Goal: Use online tool/utility: Use online tool/utility

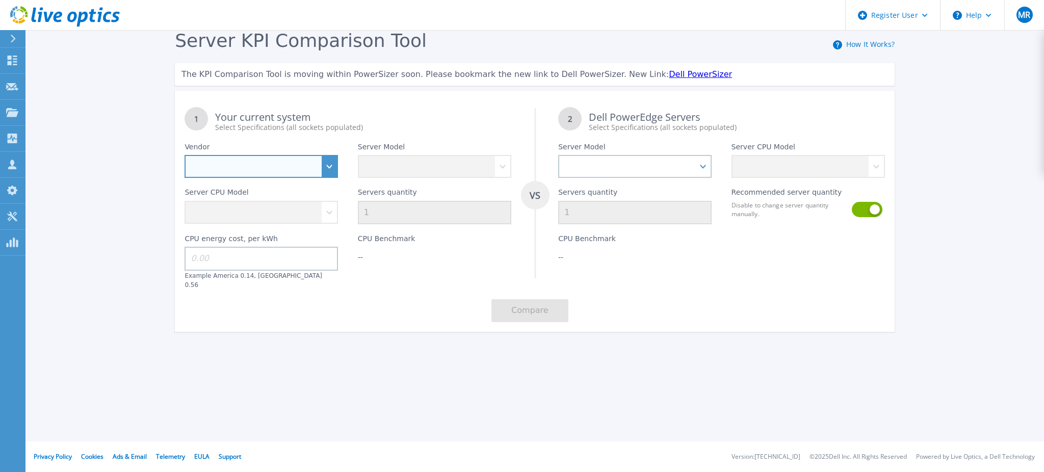
click at [276, 171] on select "Dell HPE Lenovo Supermicro" at bounding box center [261, 166] width 153 height 23
select select "Dell"
click at [185, 155] on select "Dell HPE Lenovo Supermicro" at bounding box center [261, 166] width 153 height 23
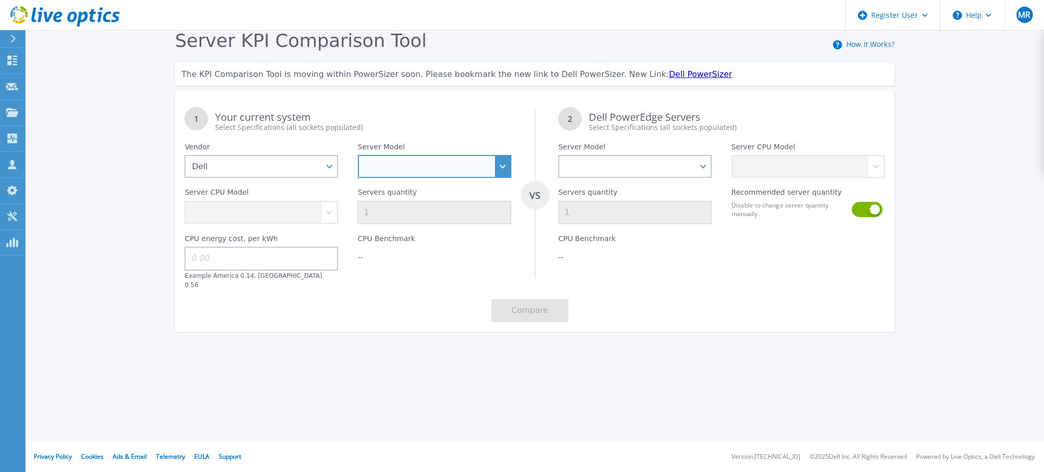
click at [415, 170] on select "PowerEdge C6520 PowerEdge C6525 PowerEdge HS5610 PowerEdge HS5620 PowerEdge R24…" at bounding box center [434, 166] width 153 height 23
select select "PowerEdge R650"
click at [358, 155] on select "PowerEdge C6520 PowerEdge C6525 PowerEdge HS5610 PowerEdge HS5620 PowerEdge R24…" at bounding box center [434, 166] width 153 height 23
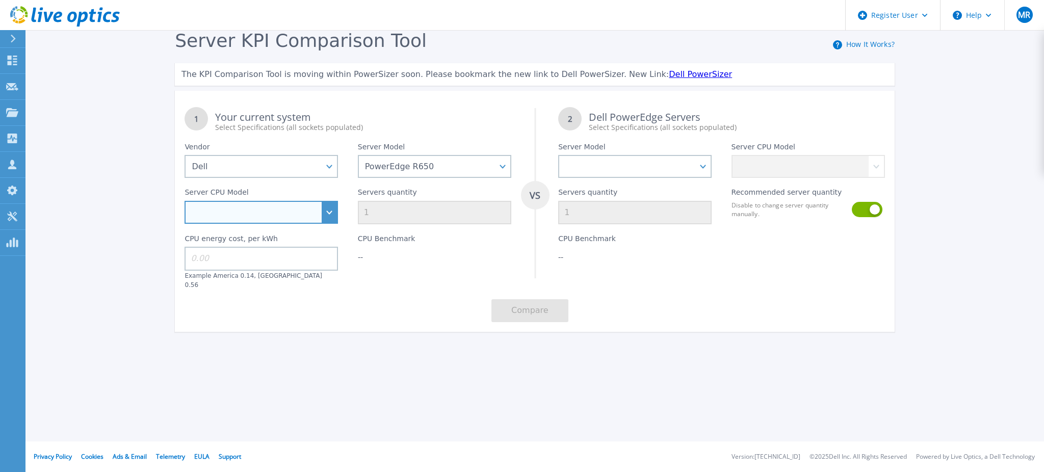
click at [329, 217] on select "Intel Xeon Gold 6312U 2.4GHz Intel Xeon Platinum 8352M 2.3GHz Intel Xeon Platin…" at bounding box center [261, 212] width 153 height 23
select select "333977"
click at [185, 201] on select "Intel Xeon Gold 6312U 2.4GHz Intel Xeon Platinum 8352M 2.3GHz Intel Xeon Platin…" at bounding box center [261, 212] width 153 height 23
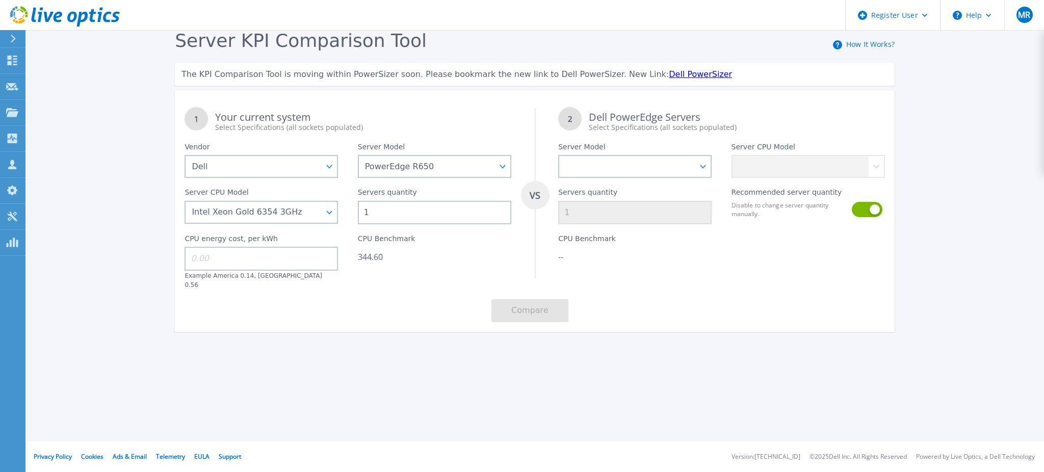
click at [316, 261] on input at bounding box center [261, 258] width 153 height 23
type input "14"
drag, startPoint x: 398, startPoint y: 260, endPoint x: 354, endPoint y: 255, distance: 44.1
click at [354, 255] on div "CPU Benchmark 344.60" at bounding box center [434, 256] width 173 height 65
copy div "344.60"
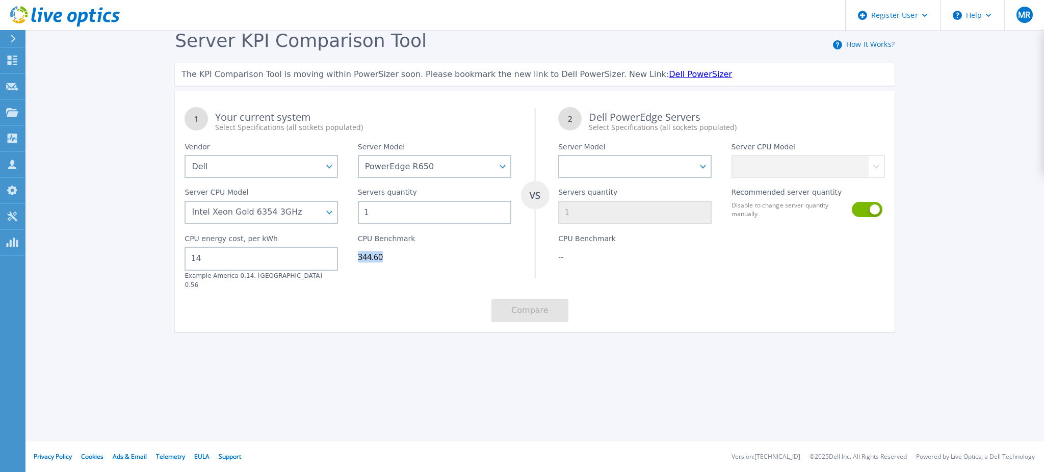
copy div "344.60"
click at [420, 164] on select "PowerEdge C6520 PowerEdge C6525 PowerEdge HS5610 PowerEdge HS5620 PowerEdge R24…" at bounding box center [434, 166] width 153 height 23
select select "PowerEdge R750"
click at [358, 155] on select "PowerEdge C6520 PowerEdge C6525 PowerEdge HS5610 PowerEdge HS5620 PowerEdge R24…" at bounding box center [434, 166] width 153 height 23
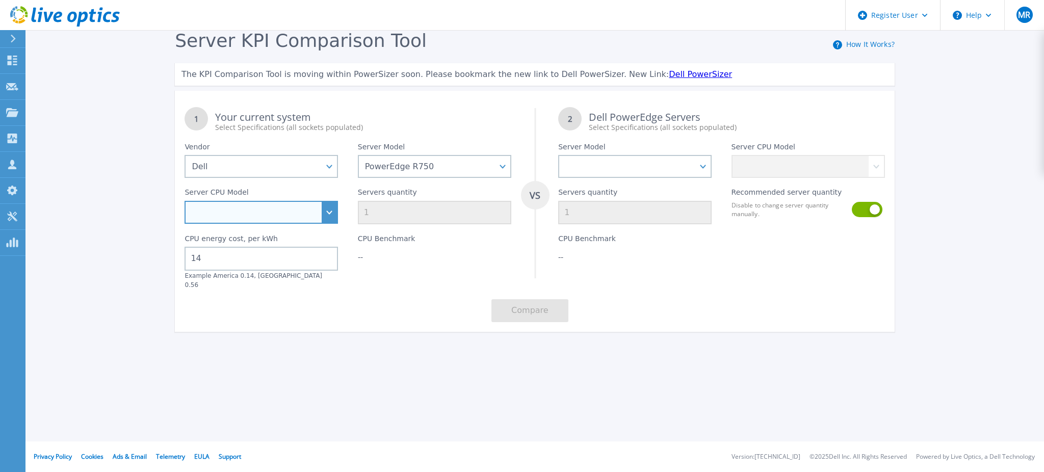
click at [276, 213] on select "Intel Xeon Silver 4309Y 2.8GHz Intel Xeon Silver 4310 2.1GHz Intel Xeon Silver …" at bounding box center [261, 212] width 153 height 23
drag, startPoint x: 283, startPoint y: 217, endPoint x: 226, endPoint y: 215, distance: 56.6
click at [226, 215] on select "Intel Xeon Silver 4309Y 2.8GHz Intel Xeon Silver 4310 2.1GHz Intel Xeon Silver …" at bounding box center [261, 212] width 153 height 23
select select "334218"
click at [185, 201] on select "Intel Xeon Silver 4309Y 2.8GHz Intel Xeon Silver 4310 2.1GHz Intel Xeon Silver …" at bounding box center [261, 212] width 153 height 23
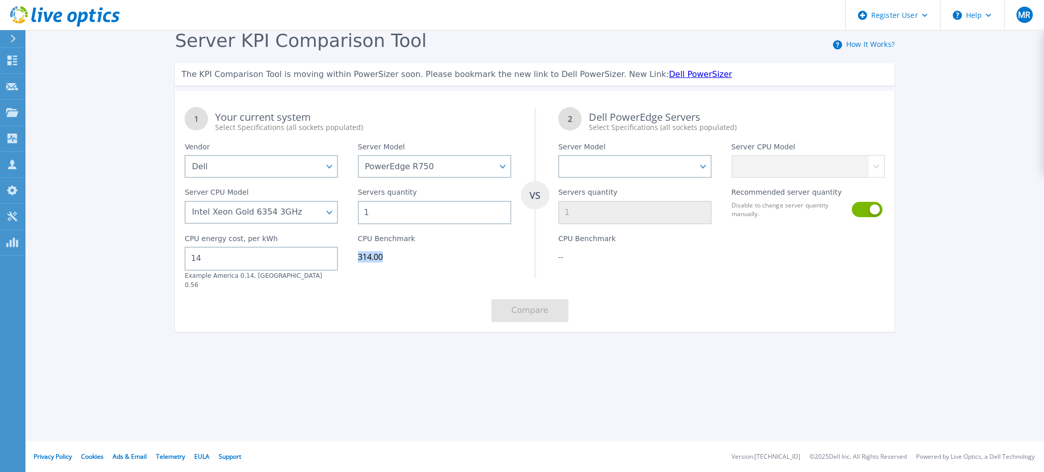
drag, startPoint x: 394, startPoint y: 261, endPoint x: 356, endPoint y: 261, distance: 37.7
click at [356, 261] on div "CPU Benchmark 314.00" at bounding box center [434, 256] width 173 height 65
copy div "314.00"
click at [436, 169] on select "PowerEdge C6520 PowerEdge C6525 PowerEdge HS5610 PowerEdge HS5620 PowerEdge R24…" at bounding box center [434, 166] width 153 height 23
select select "PowerEdge R840"
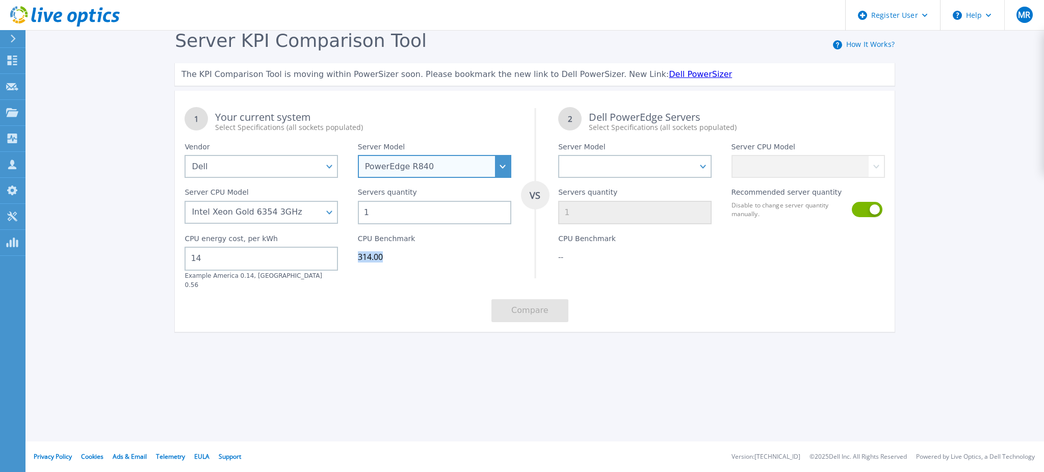
click at [358, 155] on select "PowerEdge C6520 PowerEdge C6525 PowerEdge HS5610 PowerEdge HS5620 PowerEdge R24…" at bounding box center [434, 166] width 153 height 23
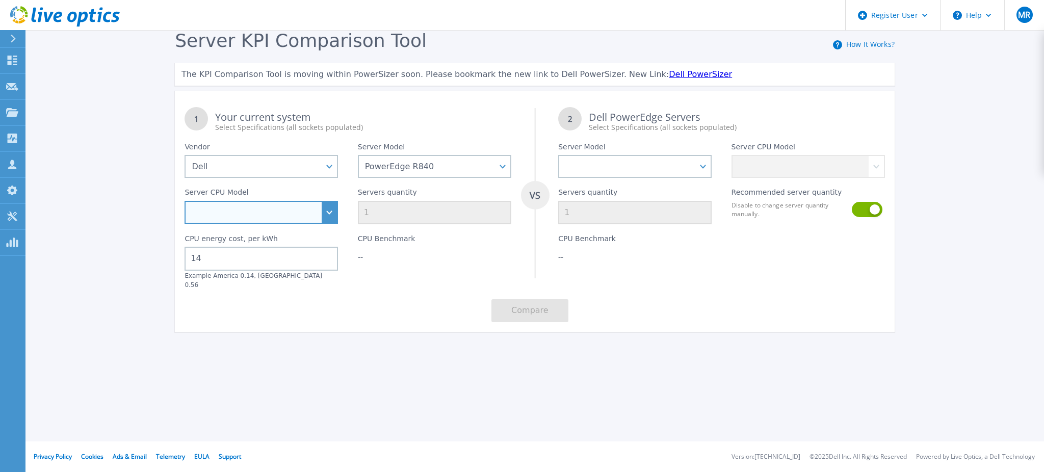
click at [332, 214] on select "Intel Xeon Gold 5118 2.3GHz Intel Xeon Gold 5120 2.2GHz Intel Xeon Gold 6130 2.…" at bounding box center [261, 212] width 153 height 23
select select "335254"
click at [185, 201] on select "Intel Xeon Gold 5118 2.3GHz Intel Xeon Gold 5120 2.2GHz Intel Xeon Gold 6130 2.…" at bounding box center [261, 212] width 153 height 23
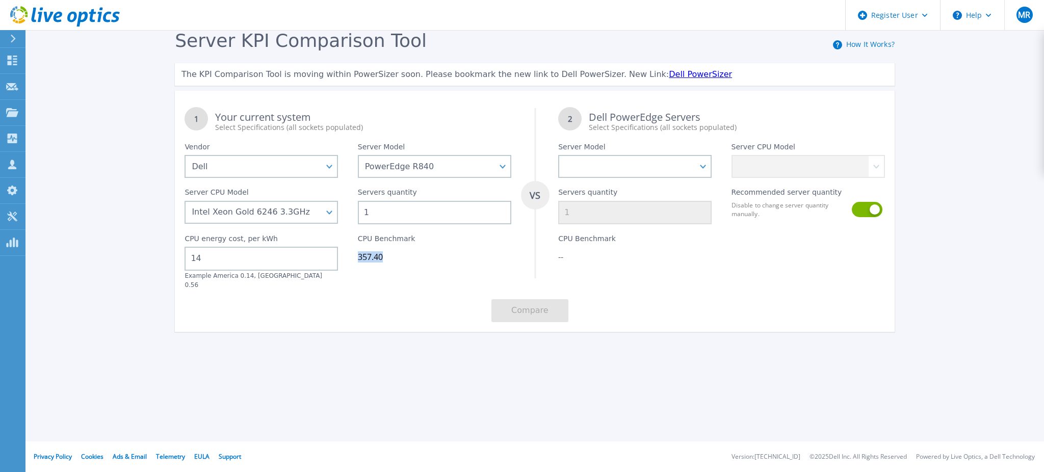
drag, startPoint x: 386, startPoint y: 260, endPoint x: 360, endPoint y: 259, distance: 26.6
click at [360, 259] on div "357.40" at bounding box center [434, 257] width 153 height 10
copy div "357.40"
click at [445, 163] on select "PowerEdge C6520 PowerEdge C6525 PowerEdge HS5610 PowerEdge HS5620 PowerEdge R24…" at bounding box center [434, 166] width 153 height 23
select select "PowerEdge XR4520C"
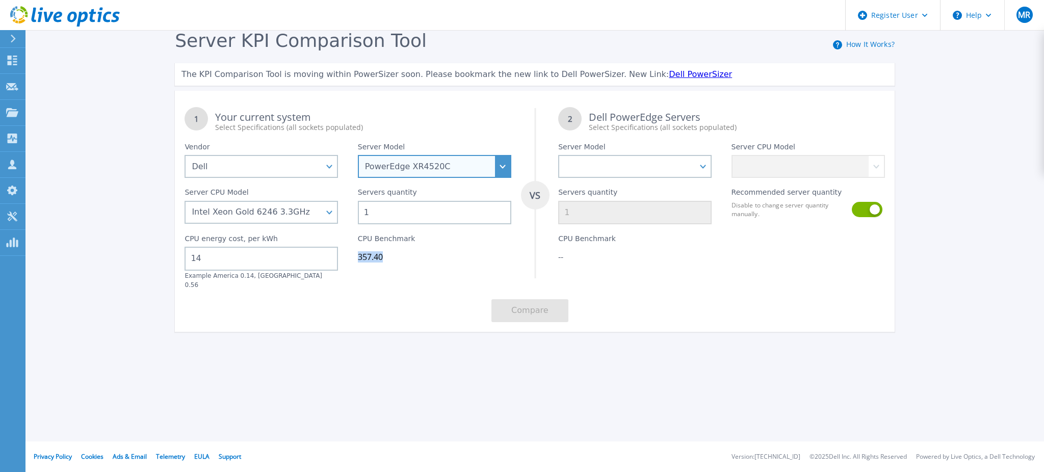
click at [358, 155] on select "PowerEdge C6520 PowerEdge C6525 PowerEdge HS5610 PowerEdge HS5620 PowerEdge R24…" at bounding box center [434, 166] width 153 height 23
select select
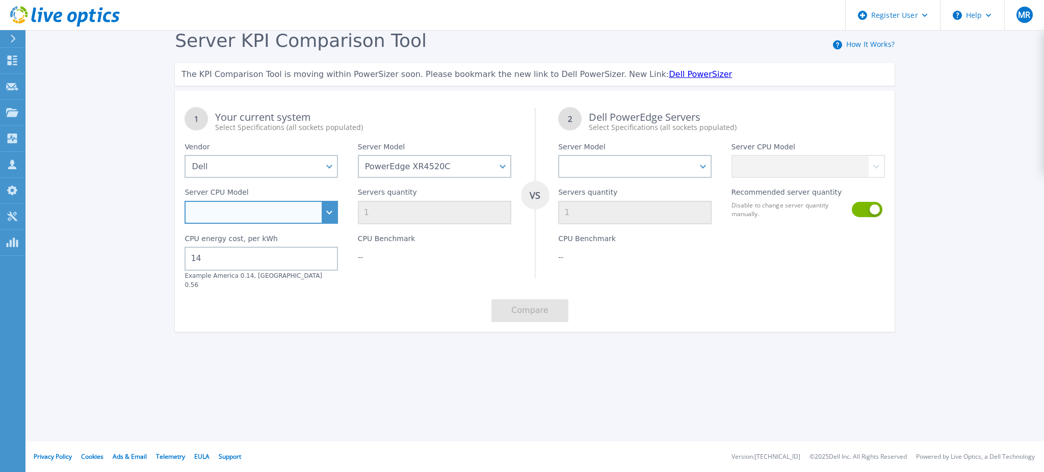
click at [325, 213] on select "Intel Xeon D-2712T 1.9GHz Intel Xeon D-2733NT 2.1GHz Intel Xeon D-2776NT 2.1GHz" at bounding box center [261, 212] width 153 height 23
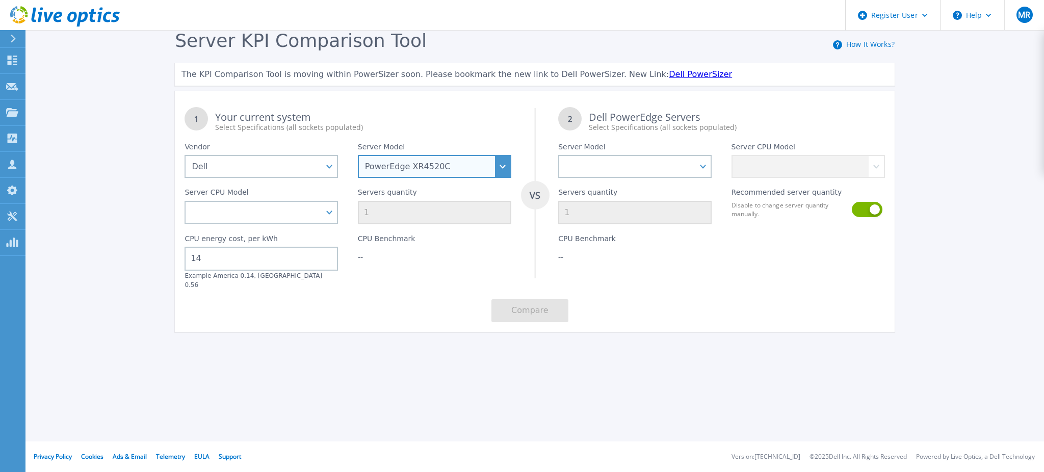
click at [501, 164] on select "PowerEdge C6520 PowerEdge C6525 PowerEdge HS5610 PowerEdge HS5620 PowerEdge R24…" at bounding box center [434, 166] width 153 height 23
click at [358, 155] on select "PowerEdge C6520 PowerEdge C6525 PowerEdge HS5610 PowerEdge HS5620 PowerEdge R24…" at bounding box center [434, 166] width 153 height 23
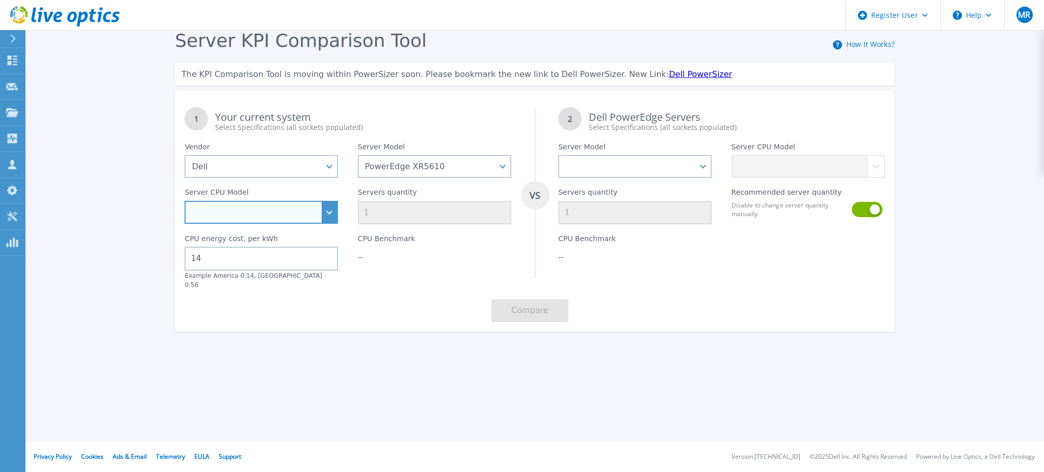
click at [328, 208] on select "Intel Xeon Bronze 3408U 1.8GHz Intel Xeon Gold 5412U 2.1GHz Intel Xeon Gold 541…" at bounding box center [261, 212] width 153 height 23
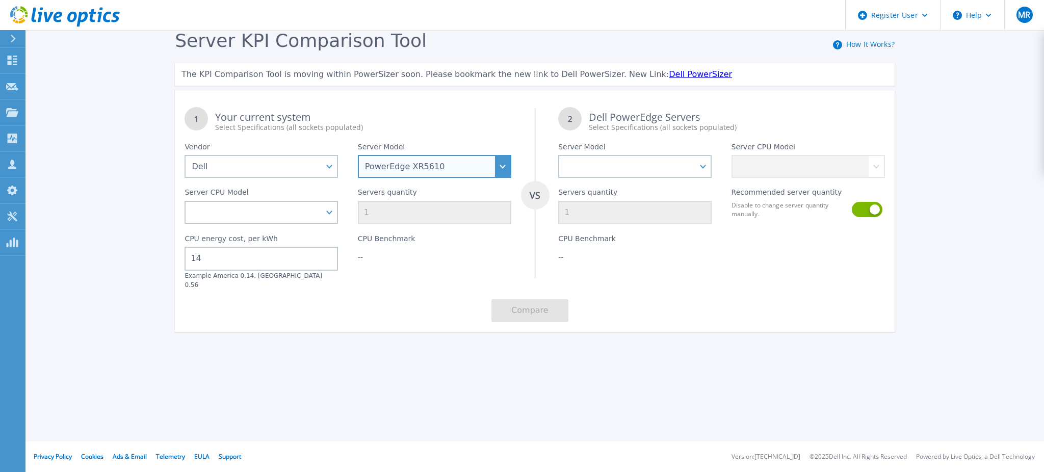
click at [481, 164] on select "PowerEdge C6520 PowerEdge C6525 PowerEdge HS5610 PowerEdge HS5620 PowerEdge R24…" at bounding box center [434, 166] width 153 height 23
click at [358, 155] on select "PowerEdge C6520 PowerEdge C6525 PowerEdge HS5610 PowerEdge HS5620 PowerEdge R24…" at bounding box center [434, 166] width 153 height 23
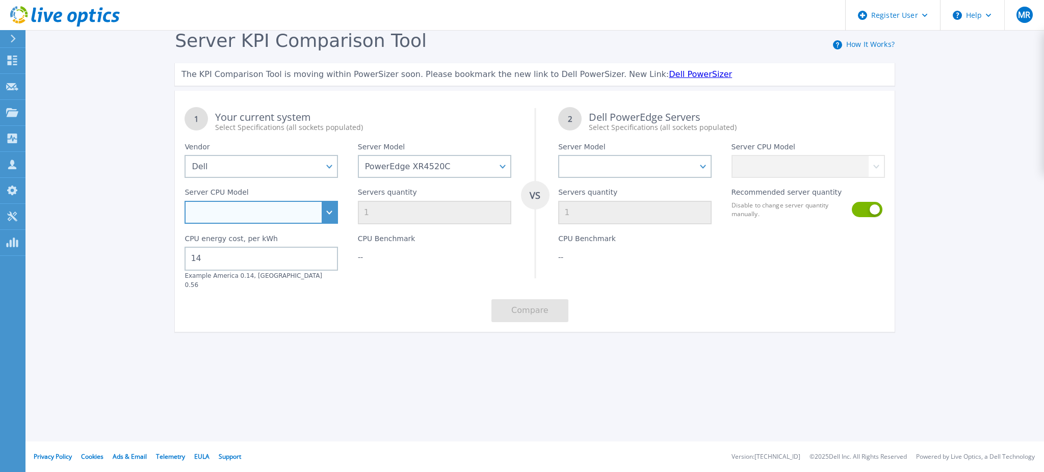
click at [326, 209] on select "Intel Xeon D-2712T 1.9GHz Intel Xeon D-2733NT 2.1GHz Intel Xeon D-2776NT 2.1GHz" at bounding box center [261, 212] width 153 height 23
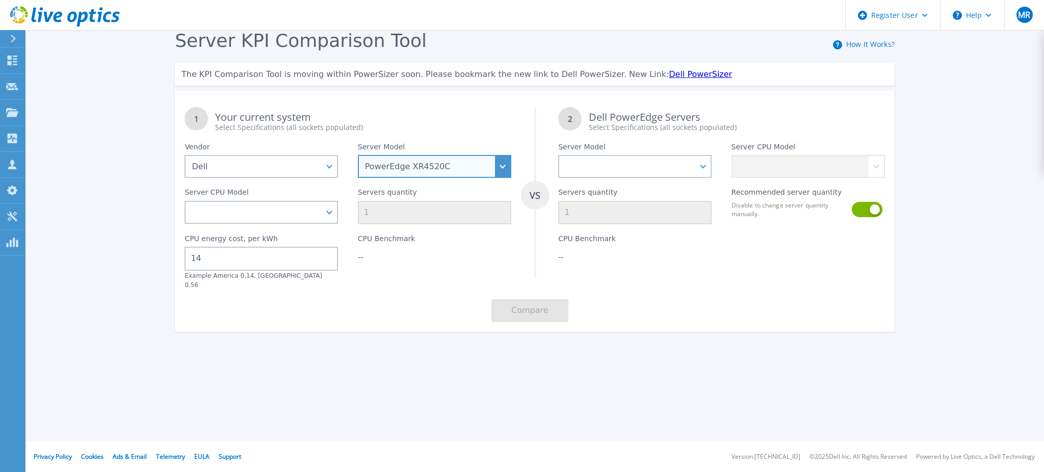
click at [504, 168] on select "PowerEdge C6520 PowerEdge C6525 PowerEdge HS5610 PowerEdge HS5620 PowerEdge R24…" at bounding box center [434, 166] width 153 height 23
click at [358, 155] on select "PowerEdge C6520 PowerEdge C6525 PowerEdge HS5610 PowerEdge HS5620 PowerEdge R24…" at bounding box center [434, 166] width 153 height 23
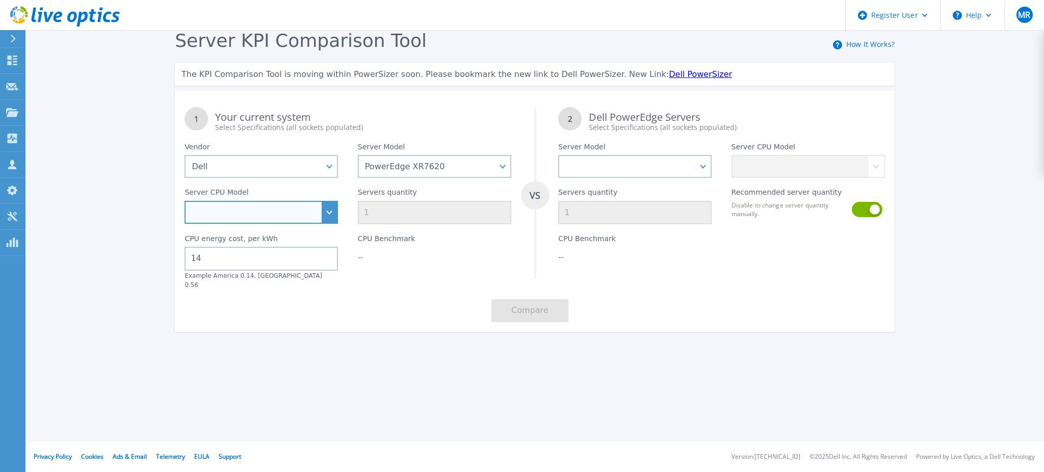
click at [329, 219] on select "Intel Xeon Silver 4410Y 2GHz Intel Xeon Silver 4416+ 2GHz Intel Xeon Gold 5415+…" at bounding box center [261, 212] width 153 height 23
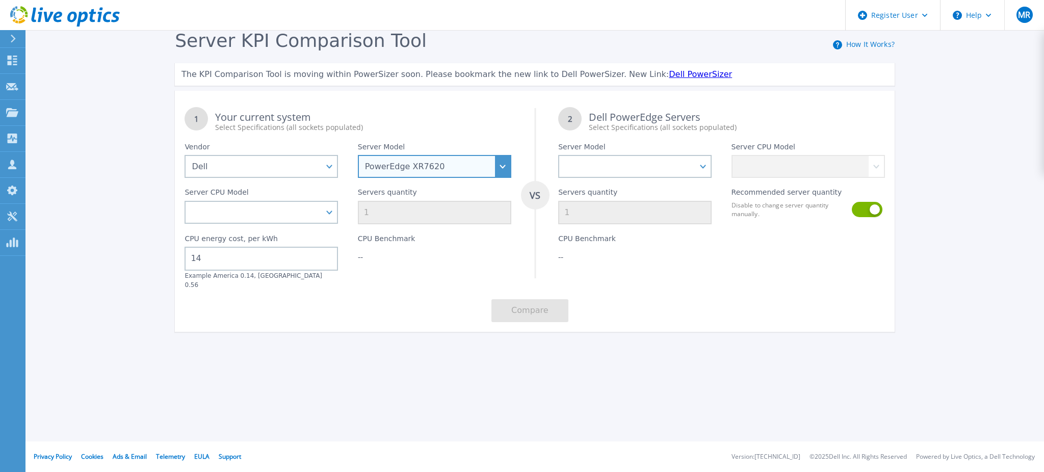
click at [492, 169] on select "PowerEdge C6520 PowerEdge C6525 PowerEdge HS5610 PowerEdge HS5620 PowerEdge R24…" at bounding box center [434, 166] width 153 height 23
click at [358, 155] on select "PowerEdge C6520 PowerEdge C6525 PowerEdge HS5610 PowerEdge HS5620 PowerEdge R24…" at bounding box center [434, 166] width 153 height 23
click at [507, 156] on select "PowerEdge C6520 PowerEdge C6525 PowerEdge HS5610 PowerEdge HS5620 PowerEdge R24…" at bounding box center [434, 166] width 153 height 23
click at [358, 155] on select "PowerEdge C6520 PowerEdge C6525 PowerEdge HS5610 PowerEdge HS5620 PowerEdge R24…" at bounding box center [434, 166] width 153 height 23
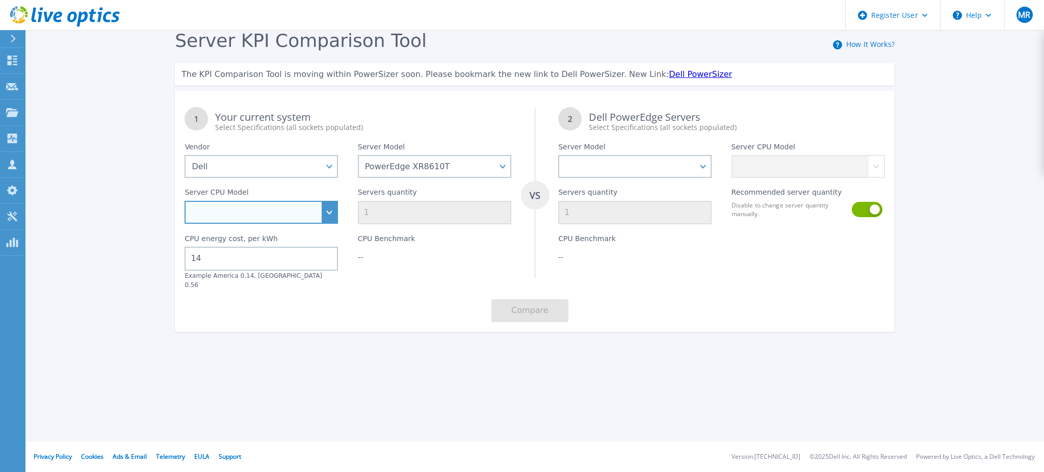
click at [334, 202] on select "Intel Xeon Gold 5423N 2.1GHz Intel Xeon Gold 6421N 1.8GHz Intel Xeon Gold 6433N…" at bounding box center [261, 212] width 153 height 23
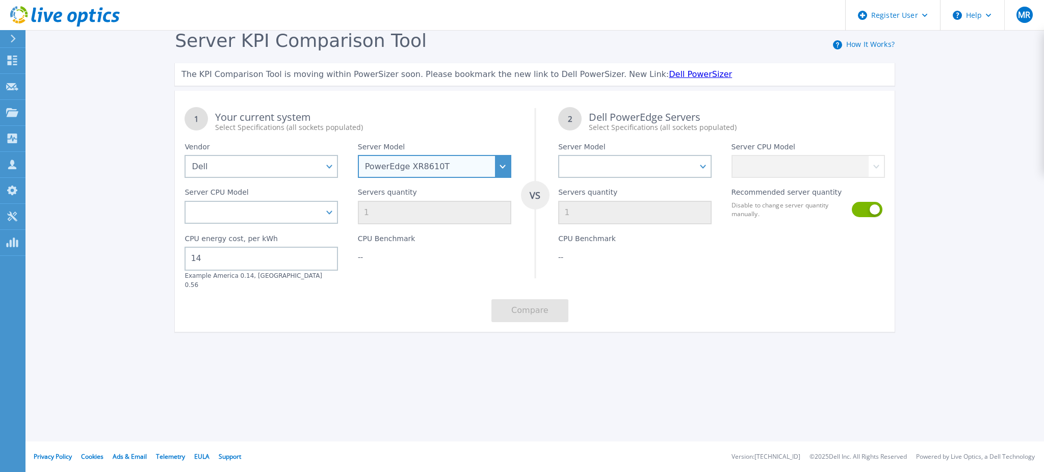
click at [445, 161] on select "PowerEdge C6520 PowerEdge C6525 PowerEdge HS5610 PowerEdge HS5620 PowerEdge R24…" at bounding box center [434, 166] width 153 height 23
click at [358, 155] on select "PowerEdge C6520 PowerEdge C6525 PowerEdge HS5610 PowerEdge HS5620 PowerEdge R24…" at bounding box center [434, 166] width 153 height 23
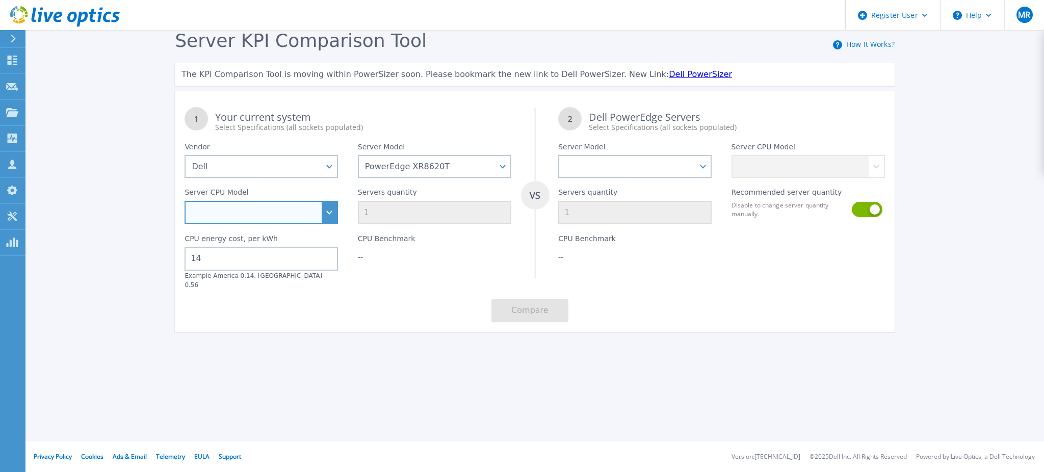
click at [324, 213] on select "Intel Xeon Gold 5411N 1.9GHz Intel Xeon Gold 5423N 2.1GHz Intel Xeon Gold 6421N…" at bounding box center [261, 212] width 153 height 23
drag, startPoint x: 492, startPoint y: 169, endPoint x: 458, endPoint y: 144, distance: 41.5
click at [458, 144] on div "Server Model PowerEdge C6520 PowerEdge C6525 PowerEdge HS5610 PowerEdge HS5620 …" at bounding box center [434, 155] width 173 height 45
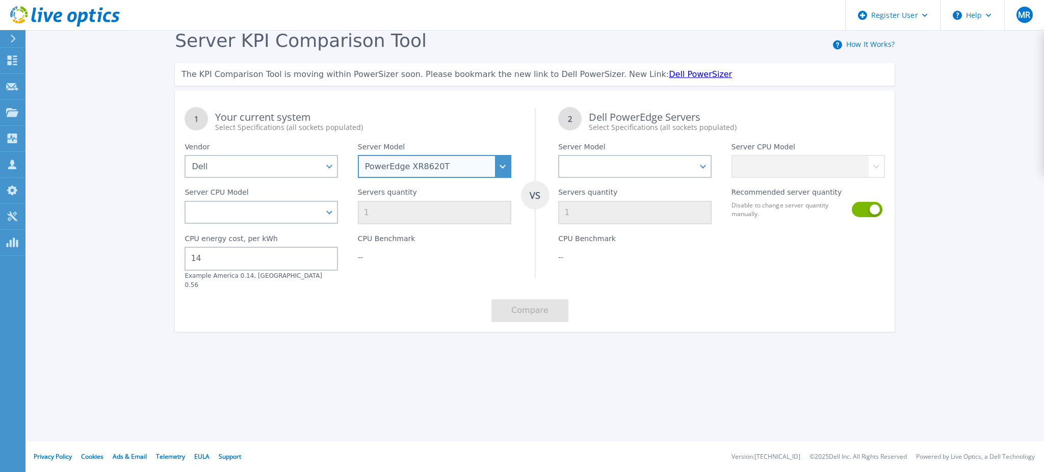
click at [507, 164] on select "PowerEdge C6520 PowerEdge C6525 PowerEdge HS5610 PowerEdge HS5620 PowerEdge R24…" at bounding box center [434, 166] width 153 height 23
click at [358, 155] on select "PowerEdge C6520 PowerEdge C6525 PowerEdge HS5610 PowerEdge HS5620 PowerEdge R24…" at bounding box center [434, 166] width 153 height 23
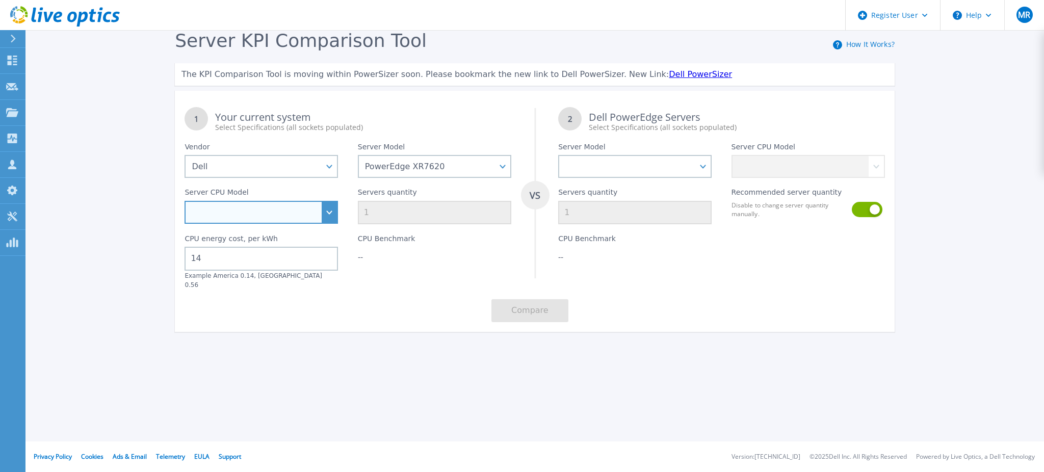
click at [322, 212] on select "Intel Xeon Silver 4410Y 2GHz Intel Xeon Silver 4416+ 2GHz Intel Xeon Gold 5415+…" at bounding box center [261, 212] width 153 height 23
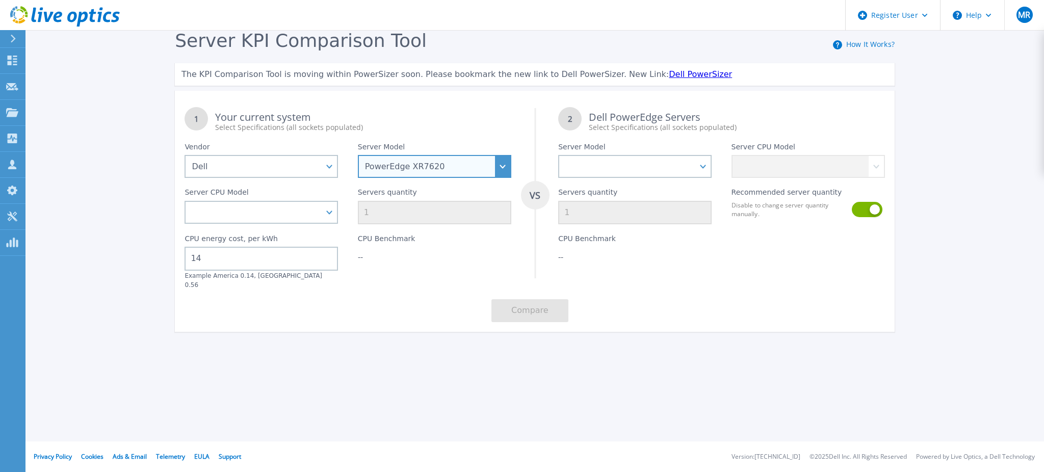
click at [452, 174] on select "PowerEdge C6520 PowerEdge C6525 PowerEdge HS5610 PowerEdge HS5620 PowerEdge R24…" at bounding box center [434, 166] width 153 height 23
click at [358, 155] on select "PowerEdge C6520 PowerEdge C6525 PowerEdge HS5610 PowerEdge HS5620 PowerEdge R24…" at bounding box center [434, 166] width 153 height 23
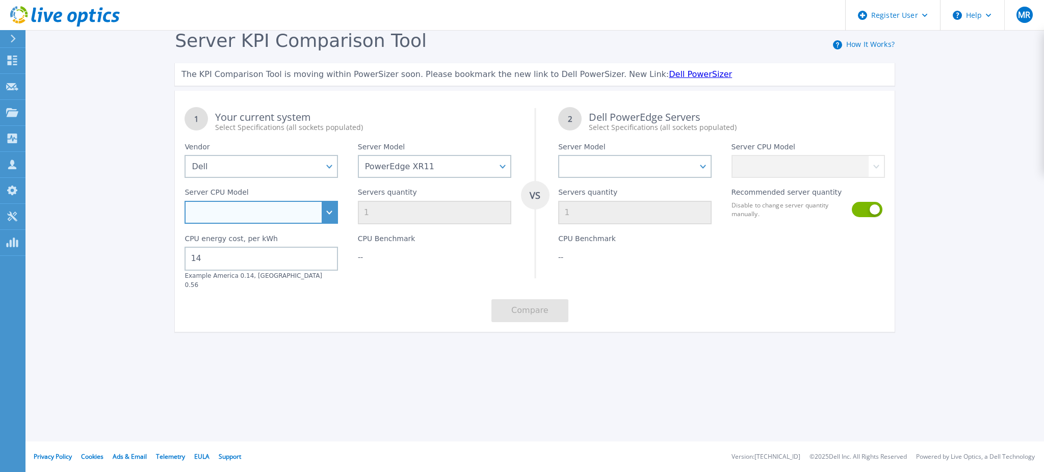
click at [324, 210] on select "Intel Xeon Silver 4316 2.3GHz Intel Xeon Gold 5320T 2.3GHz Intel Xeon Gold 6312…" at bounding box center [261, 212] width 153 height 23
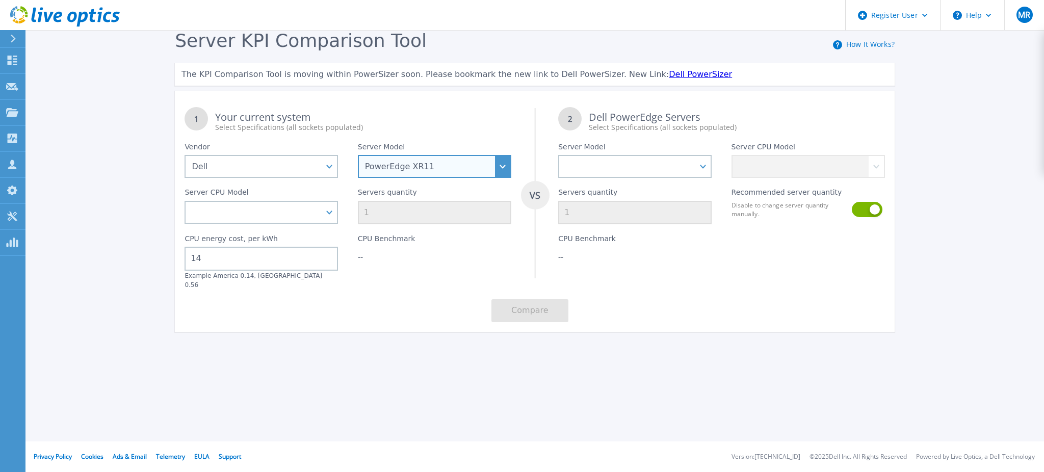
click at [456, 164] on select "PowerEdge C6520 PowerEdge C6525 PowerEdge HS5610 PowerEdge HS5620 PowerEdge R24…" at bounding box center [434, 166] width 153 height 23
click at [358, 155] on select "PowerEdge C6520 PowerEdge C6525 PowerEdge HS5610 PowerEdge HS5620 PowerEdge R24…" at bounding box center [434, 166] width 153 height 23
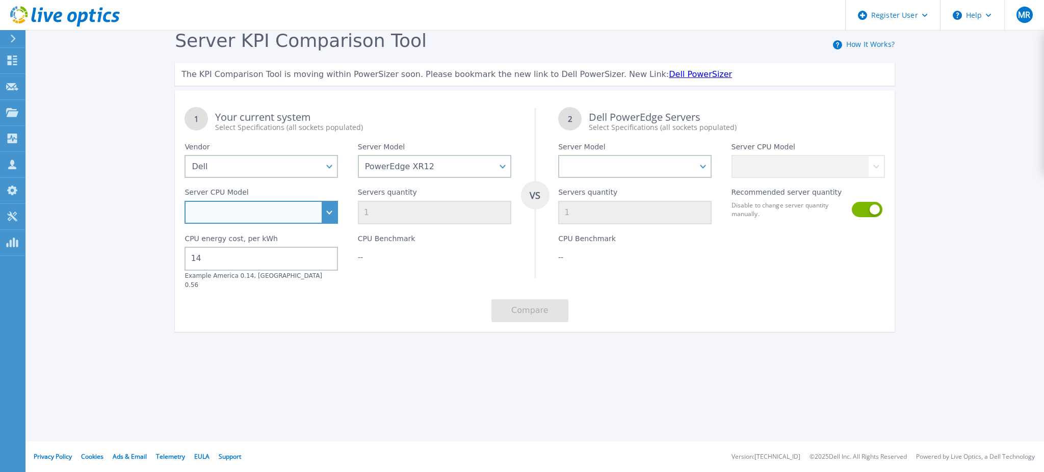
click at [327, 211] on select "Intel Xeon Gold 6338T 2.1GHz Intel Xeon Silver 4309Y 2.8GHz Intel Xeon Silver 4…" at bounding box center [261, 212] width 153 height 23
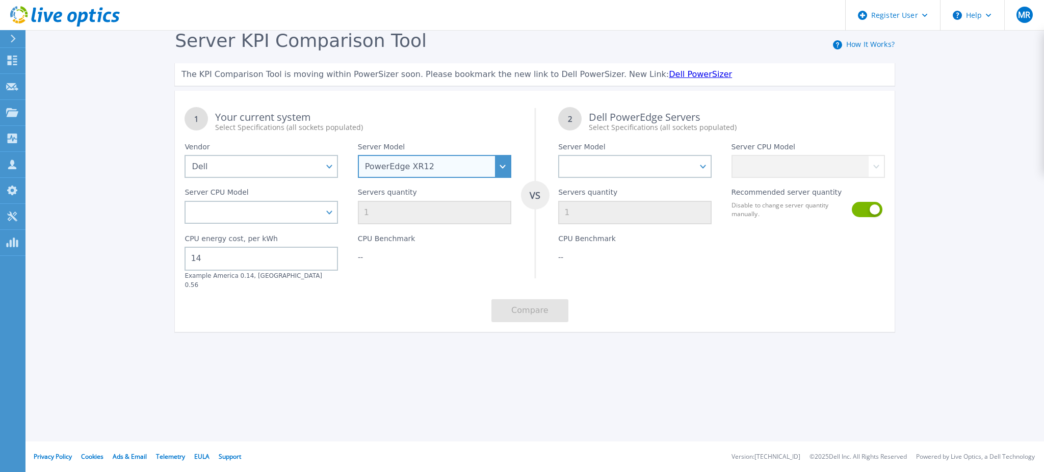
click at [495, 166] on select "PowerEdge C6520 PowerEdge C6525 PowerEdge HS5610 PowerEdge HS5620 PowerEdge R24…" at bounding box center [434, 166] width 153 height 23
select select "PowerEdge XR4520C"
click at [358, 155] on select "PowerEdge C6520 PowerEdge C6525 PowerEdge HS5610 PowerEdge HS5620 PowerEdge R24…" at bounding box center [434, 166] width 153 height 23
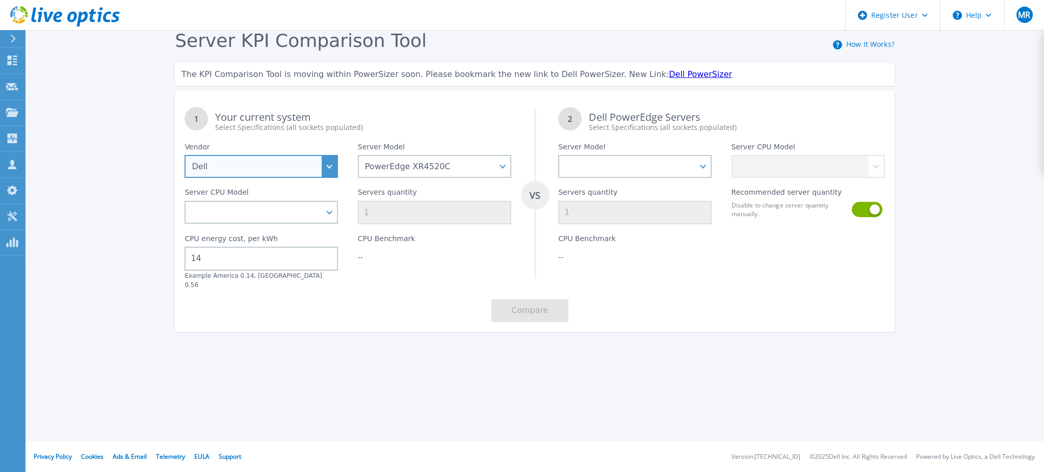
click at [319, 168] on select "Dell HPE Lenovo Supermicro" at bounding box center [261, 166] width 153 height 23
select select "Lenovo"
click at [185, 155] on select "Dell HPE Lenovo Supermicro" at bounding box center [261, 166] width 153 height 23
select select
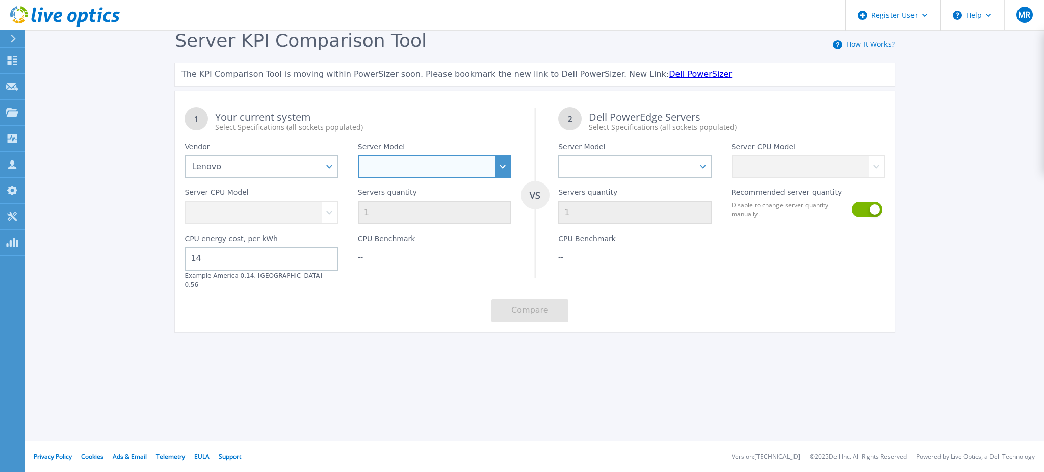
click at [460, 166] on select "SD520 V4 SD530 V3 SD535 V3 SD550 V3 SD650 V3 SD665 V3 SE350 V2 SE360 V2 SE455 V…" at bounding box center [434, 166] width 153 height 23
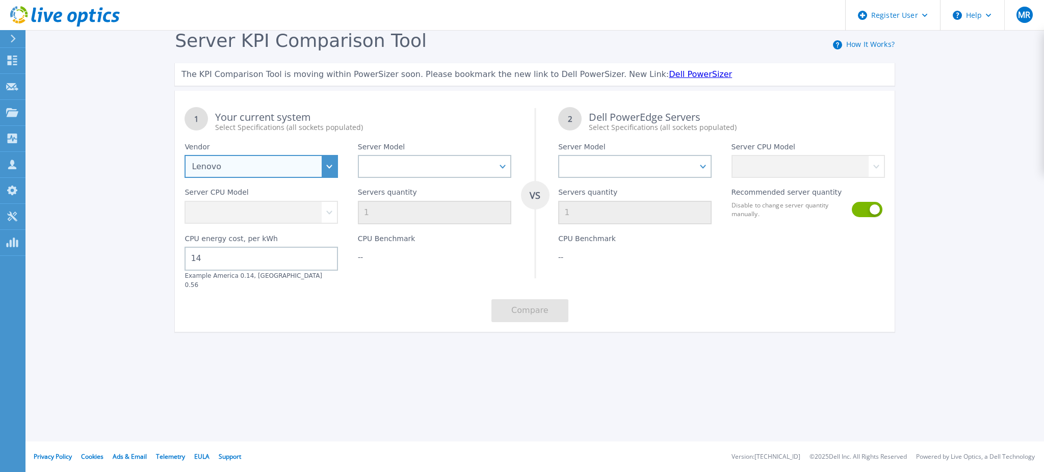
click at [325, 168] on select "Dell HPE Lenovo Supermicro" at bounding box center [261, 166] width 153 height 23
click at [185, 155] on select "Dell HPE Lenovo Supermicro" at bounding box center [261, 166] width 153 height 23
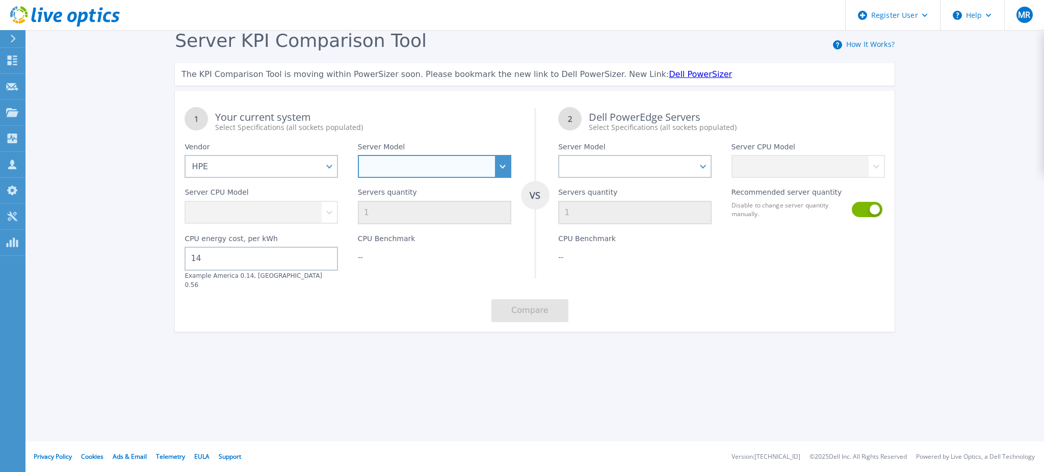
click at [445, 166] on select "Cloudline CL3150 Compute Scale-up Server 3200 DL110 DL145 DL20 DL320 DL325 DL34…" at bounding box center [434, 166] width 153 height 23
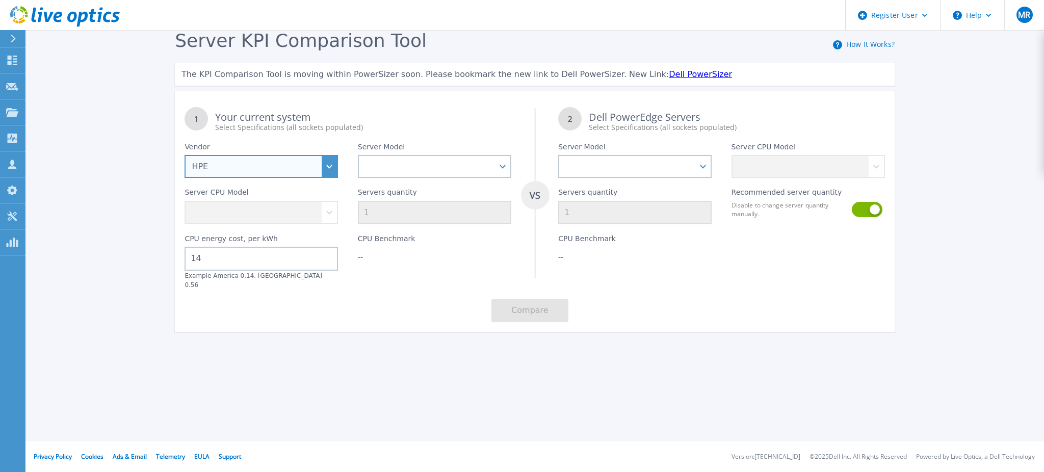
click at [327, 164] on select "Dell HPE Lenovo Supermicro" at bounding box center [261, 166] width 153 height 23
select select "Dell"
click at [185, 155] on select "Dell HPE Lenovo Supermicro" at bounding box center [261, 166] width 153 height 23
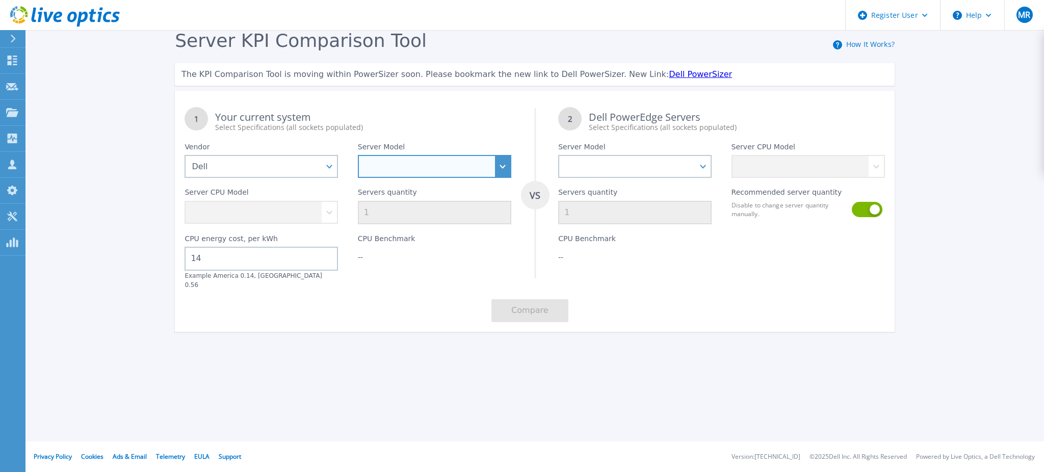
click at [403, 172] on select "PowerEdge C6520 PowerEdge C6525 PowerEdge HS5610 PowerEdge HS5620 PowerEdge R24…" at bounding box center [434, 166] width 153 height 23
click at [358, 155] on select "PowerEdge C6520 PowerEdge C6525 PowerEdge HS5610 PowerEdge HS5620 PowerEdge R24…" at bounding box center [434, 166] width 153 height 23
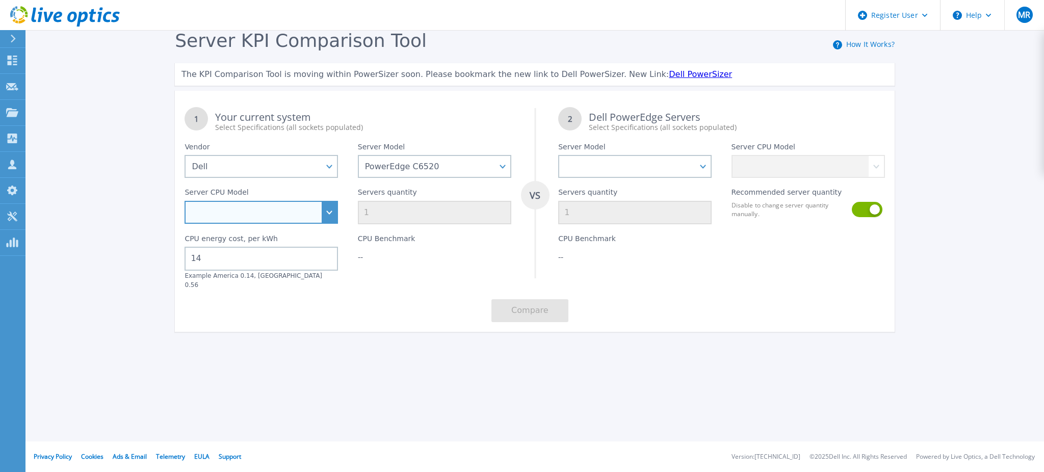
click at [336, 208] on select "Intel Xeon Platinum 8360Y 2.4GHz Intel Xeon Platinum 8368 2.4GHz Intel Xeon Sil…" at bounding box center [261, 212] width 153 height 23
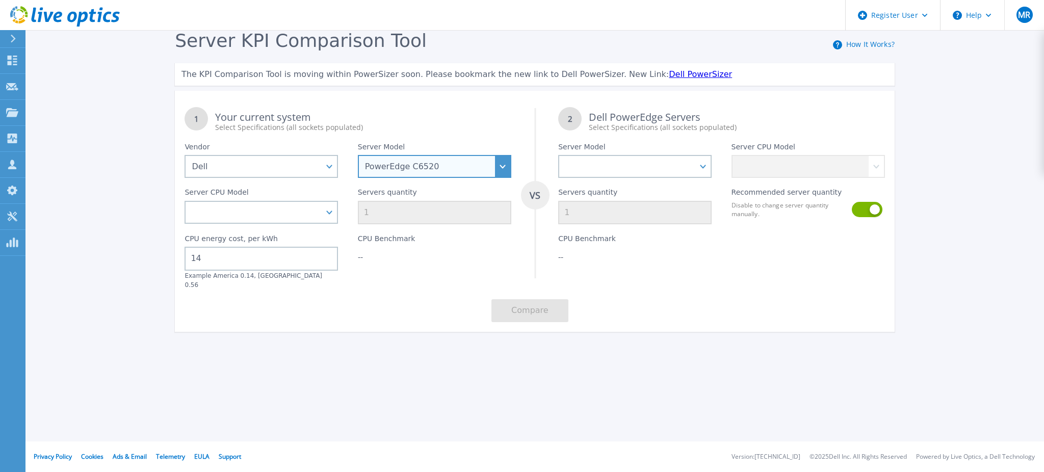
click at [393, 170] on select "PowerEdge C6520 PowerEdge C6525 PowerEdge HS5610 PowerEdge HS5620 PowerEdge R24…" at bounding box center [434, 166] width 153 height 23
click at [358, 155] on select "PowerEdge C6520 PowerEdge C6525 PowerEdge HS5610 PowerEdge HS5620 PowerEdge R24…" at bounding box center [434, 166] width 153 height 23
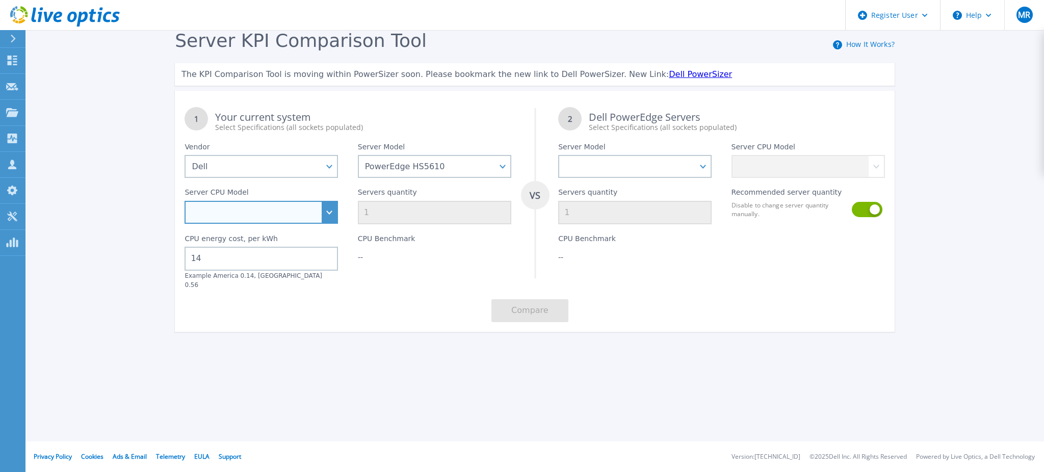
click at [305, 212] on select "Intel Xeon Bronze 3408U 1.8GHz Intel Xeon Silver 4410Y 2GHz Intel Xeon Silver 4…" at bounding box center [261, 212] width 153 height 23
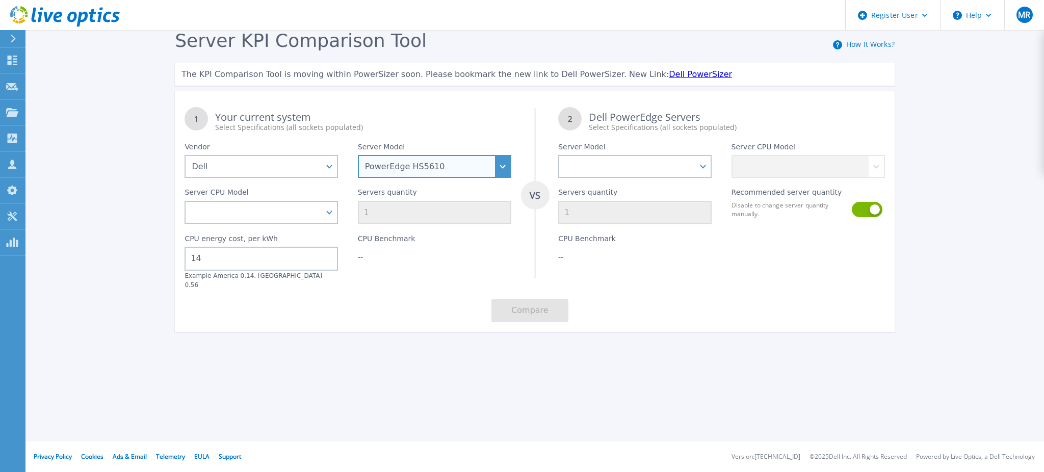
click at [500, 169] on select "PowerEdge C6520 PowerEdge C6525 PowerEdge HS5610 PowerEdge HS5620 PowerEdge R24…" at bounding box center [434, 166] width 153 height 23
select select "PowerEdge XR4520C"
click at [358, 155] on select "PowerEdge C6520 PowerEdge C6525 PowerEdge HS5610 PowerEdge HS5620 PowerEdge R24…" at bounding box center [434, 166] width 153 height 23
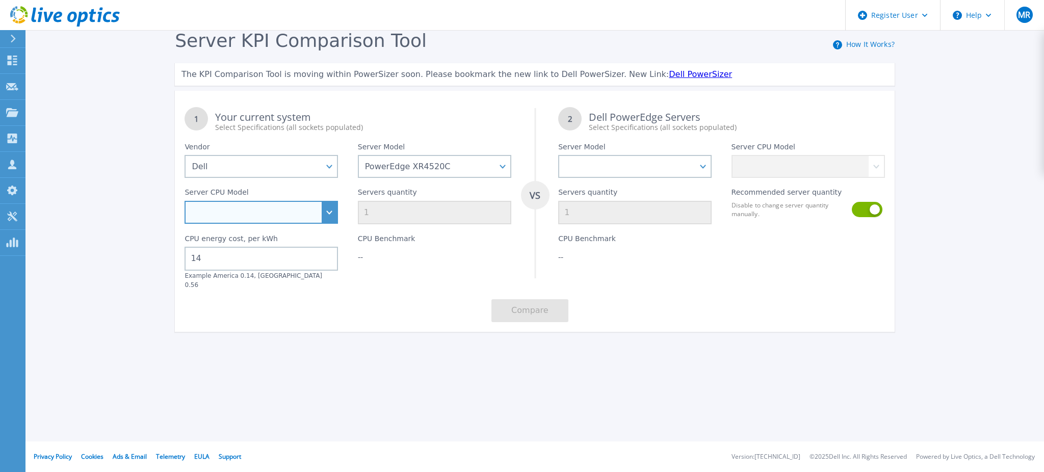
click at [329, 212] on select "Intel Xeon D-2712T 1.9GHz Intel Xeon D-2733NT 2.1GHz Intel Xeon D-2776NT 2.1GHz" at bounding box center [261, 212] width 153 height 23
select select "335406"
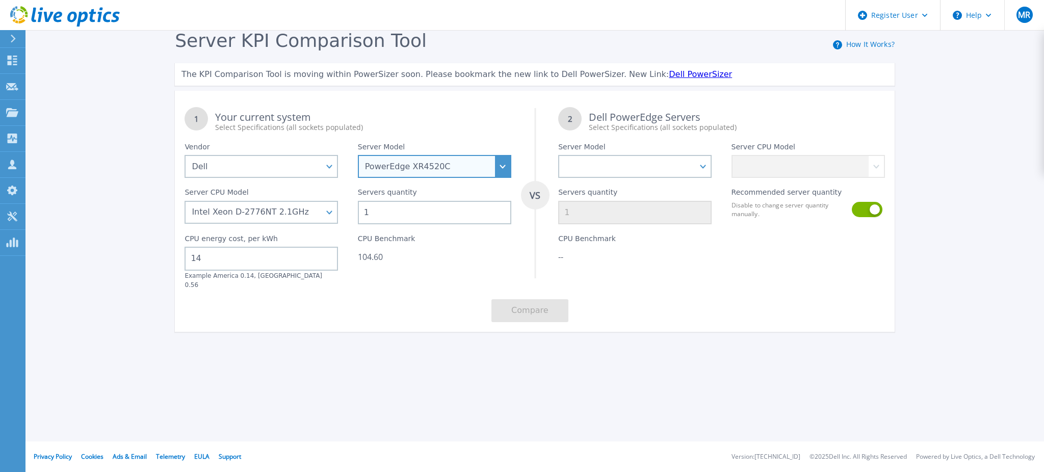
click at [411, 166] on select "PowerEdge C6520 PowerEdge C6525 PowerEdge HS5610 PowerEdge HS5620 PowerEdge R24…" at bounding box center [434, 166] width 153 height 23
select select "PowerEdge XR11"
click at [358, 155] on select "PowerEdge C6520 PowerEdge C6525 PowerEdge HS5610 PowerEdge HS5620 PowerEdge R24…" at bounding box center [434, 166] width 153 height 23
select select
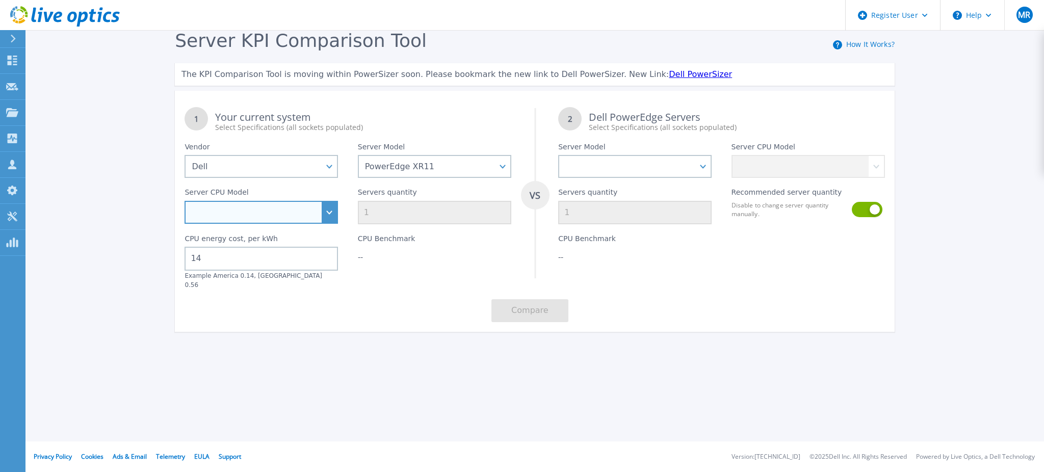
click at [324, 212] on select "Intel Xeon Silver 4316 2.3GHz Intel Xeon Gold 5320T 2.3GHz Intel Xeon Gold 6312…" at bounding box center [261, 212] width 153 height 23
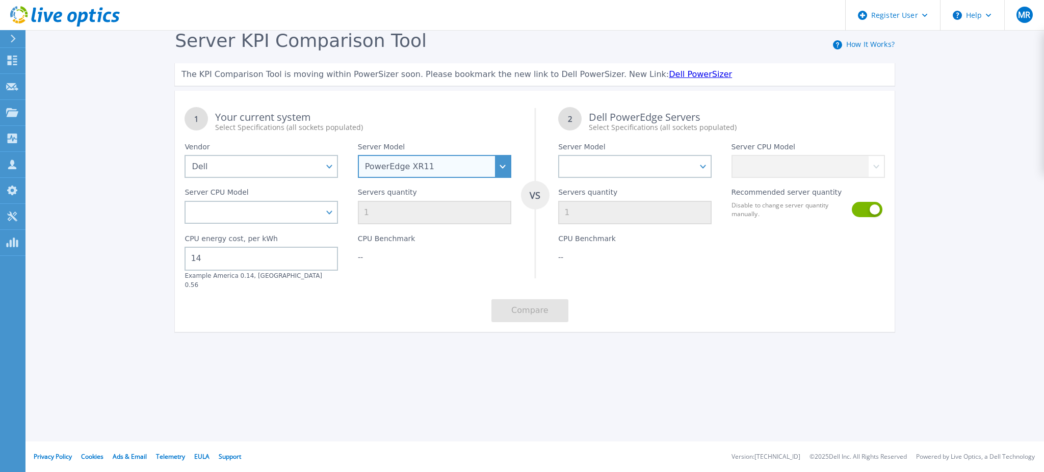
click at [461, 166] on select "PowerEdge C6520 PowerEdge C6525 PowerEdge HS5610 PowerEdge HS5620 PowerEdge R24…" at bounding box center [434, 166] width 153 height 23
click at [358, 155] on select "PowerEdge C6520 PowerEdge C6525 PowerEdge HS5610 PowerEdge HS5620 PowerEdge R24…" at bounding box center [434, 166] width 153 height 23
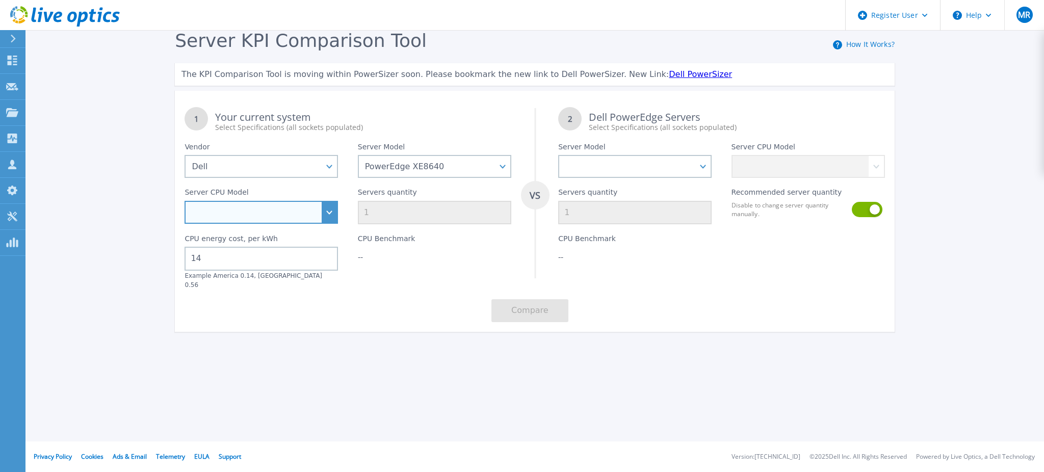
click at [312, 210] on select "Intel Xeon Gold 5418Y 2GHz Intel Xeon Gold 6442Y 2.6GHz Intel Xeon Gold 6448Y 2…" at bounding box center [261, 212] width 153 height 23
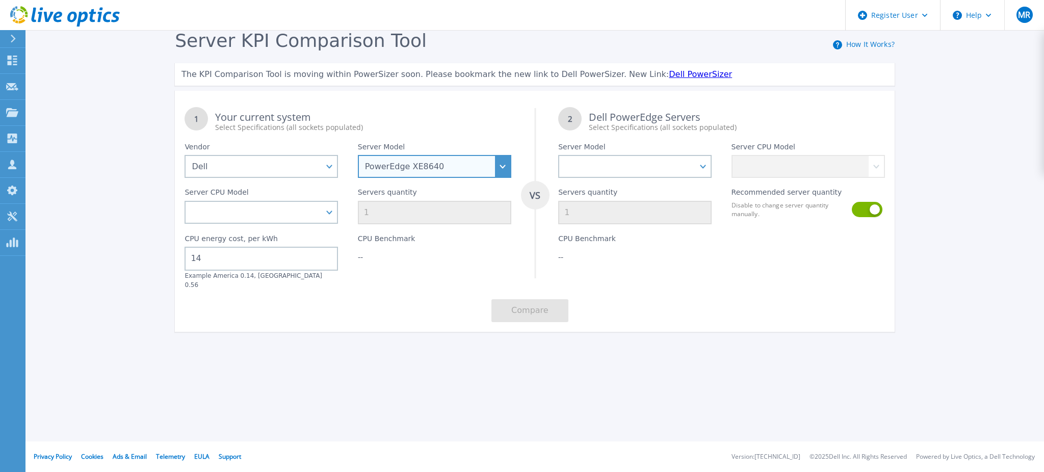
click at [443, 169] on select "PowerEdge C6520 PowerEdge C6525 PowerEdge HS5610 PowerEdge HS5620 PowerEdge R24…" at bounding box center [434, 166] width 153 height 23
click at [358, 155] on select "PowerEdge C6520 PowerEdge C6525 PowerEdge HS5610 PowerEdge HS5620 PowerEdge R24…" at bounding box center [434, 166] width 153 height 23
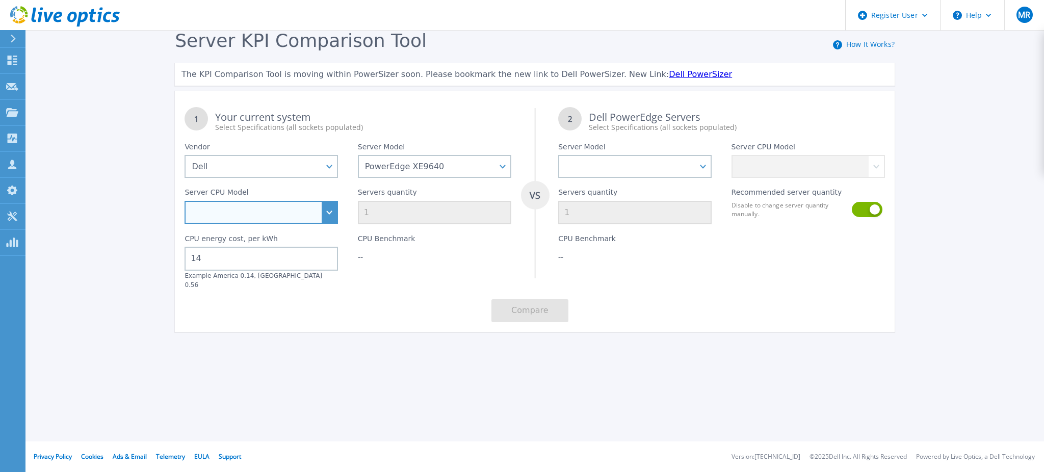
click at [312, 219] on select "Intel Xeon Platinum 8452Y 2GHz Intel Xeon Platinum 8460Y+ 2GHz Intel Xeon Plati…" at bounding box center [261, 212] width 153 height 23
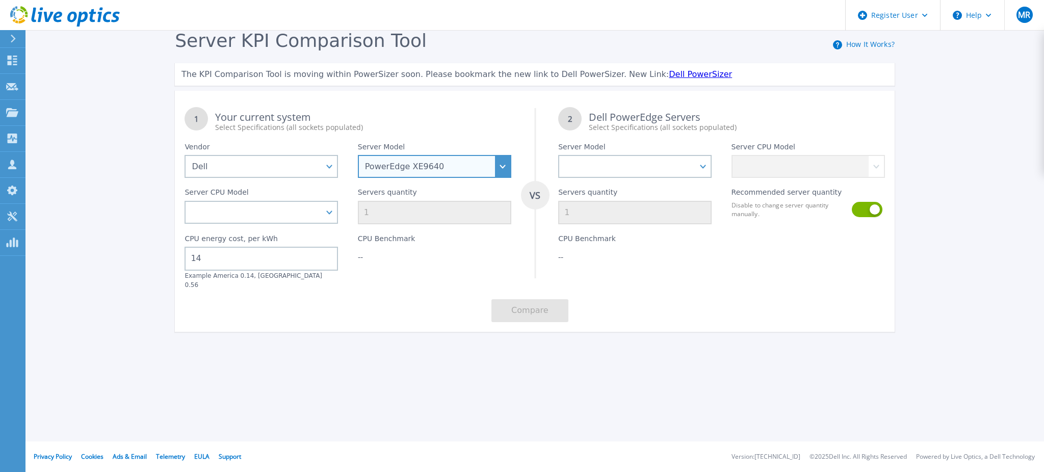
click at [455, 169] on select "PowerEdge C6520 PowerEdge C6525 PowerEdge HS5610 PowerEdge HS5620 PowerEdge R24…" at bounding box center [434, 166] width 153 height 23
click at [358, 155] on select "PowerEdge C6520 PowerEdge C6525 PowerEdge HS5610 PowerEdge HS5620 PowerEdge R24…" at bounding box center [434, 166] width 153 height 23
click at [500, 164] on select "PowerEdge C6520 PowerEdge C6525 PowerEdge HS5610 PowerEdge HS5620 PowerEdge R24…" at bounding box center [434, 166] width 153 height 23
select select "PowerEdge XR4520C"
click at [358, 155] on select "PowerEdge C6520 PowerEdge C6525 PowerEdge HS5610 PowerEdge HS5620 PowerEdge R24…" at bounding box center [434, 166] width 153 height 23
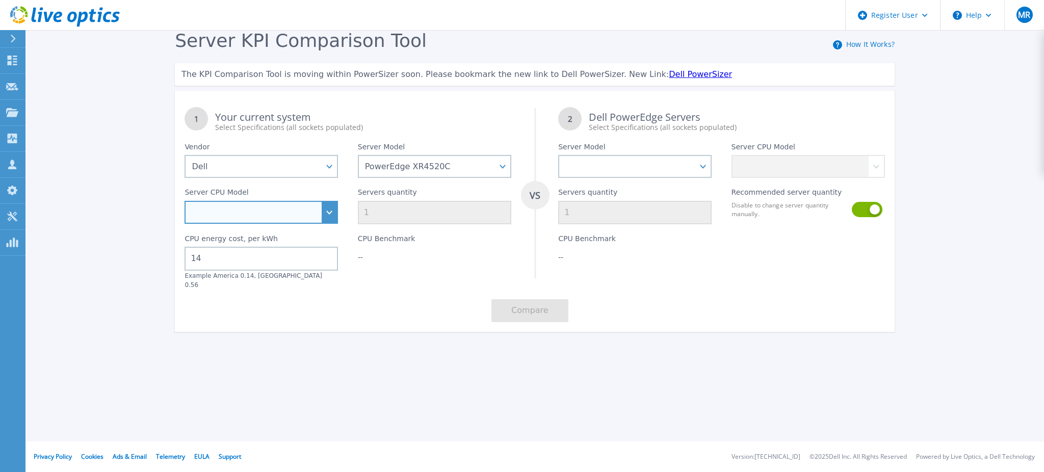
click at [324, 210] on select "Intel Xeon D-2712T 1.9GHz Intel Xeon D-2733NT 2.1GHz Intel Xeon D-2776NT 2.1GHz" at bounding box center [261, 212] width 153 height 23
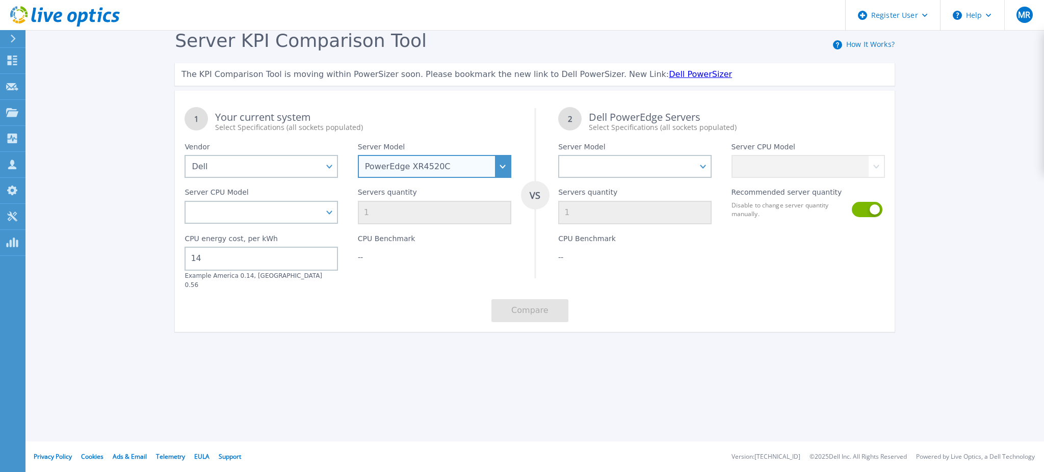
click at [468, 174] on select "PowerEdge C6520 PowerEdge C6525 PowerEdge HS5610 PowerEdge HS5620 PowerEdge R24…" at bounding box center [434, 166] width 153 height 23
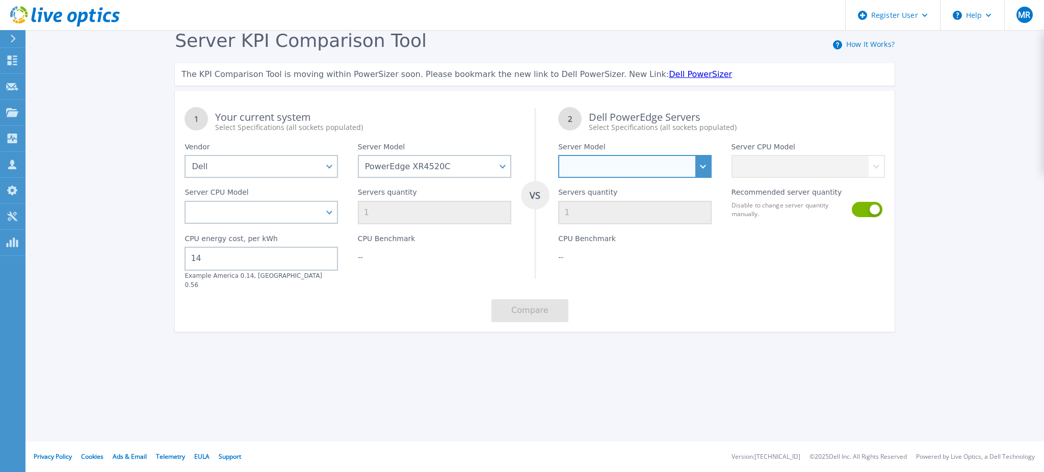
click at [639, 166] on select "PowerEdge C6520 PowerEdge C6525 PowerEdge HS5610 PowerEdge HS5620 PowerEdge R24…" at bounding box center [634, 166] width 153 height 23
click at [803, 294] on div "1 Your current system Select Specifications (all sockets populated) VS 2 Dell P…" at bounding box center [535, 214] width 720 height 235
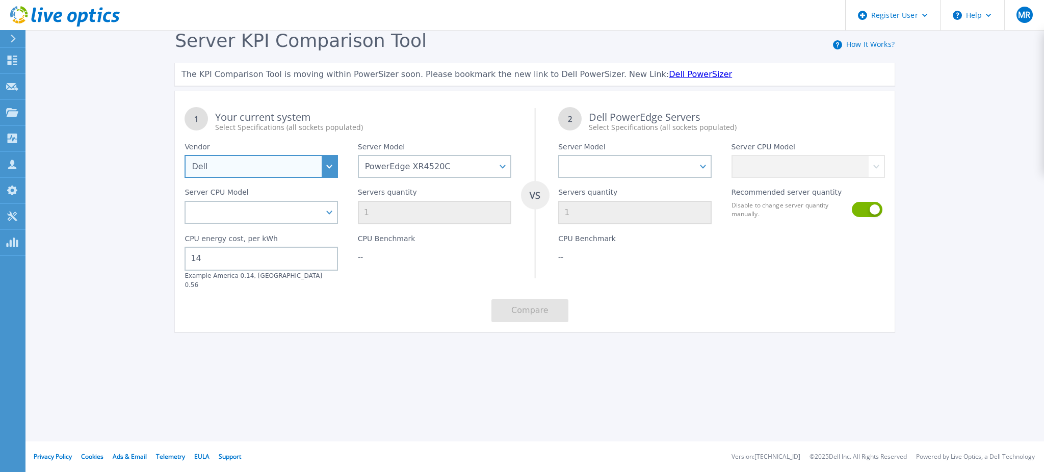
click at [245, 168] on select "Dell HPE Lenovo Supermicro" at bounding box center [261, 166] width 153 height 23
select select "Supermicro"
click at [185, 155] on select "Dell HPE Lenovo Supermicro" at bounding box center [261, 166] width 153 height 23
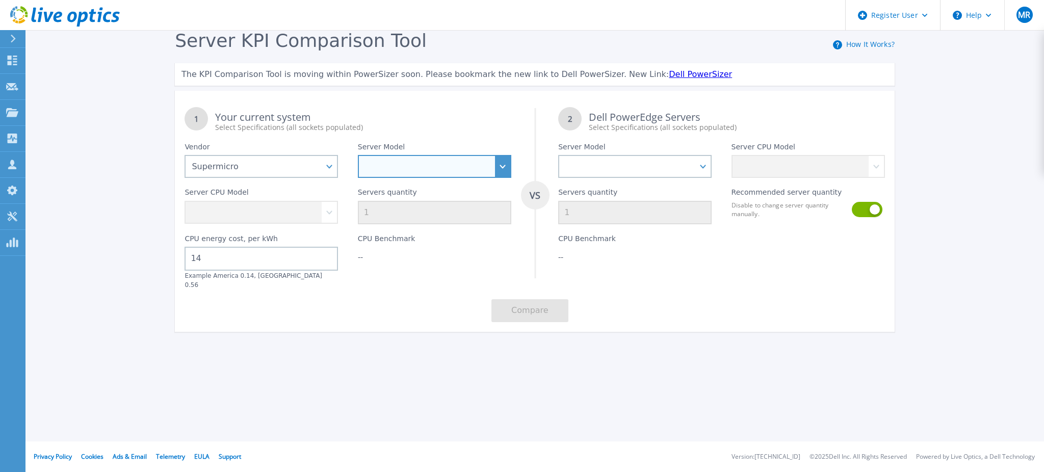
click at [412, 169] on select "1013S-MTR 1014S-WTRT 1019C-HTN2 1023US-TR4 1024US-TRT 1029U-TR4 1113S-WN10RT 11…" at bounding box center [434, 166] width 153 height 23
click at [427, 163] on select "1013S-MTR 1014S-WTRT 1019C-HTN2 1023US-TR4 1024US-TRT 1029U-TR4 1113S-WN10RT 11…" at bounding box center [434, 166] width 153 height 23
click at [417, 183] on div "Servers quantity 1" at bounding box center [434, 201] width 173 height 46
click at [414, 171] on select "1013S-MTR 1014S-WTRT 1019C-HTN2 1023US-TR4 1024US-TRT 1029U-TR4 1113S-WN10RT 11…" at bounding box center [434, 166] width 153 height 23
click at [494, 173] on select "1013S-MTR 1014S-WTRT 1019C-HTN2 1023US-TR4 1024US-TRT 1029U-TR4 1113S-WN10RT 11…" at bounding box center [434, 166] width 153 height 23
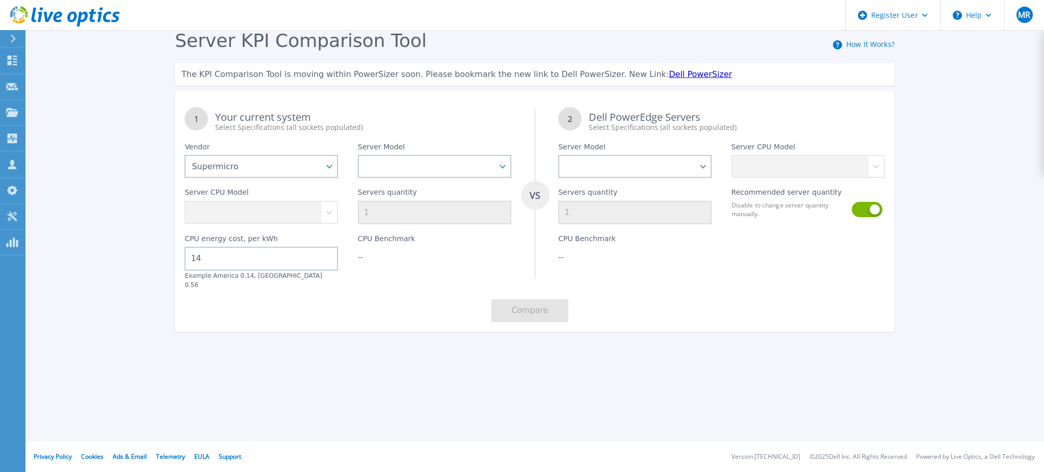
click at [511, 163] on div "Server Model 1013S-MTR 1014S-WTRT 1019C-HTN2 1023US-TR4 1024US-TRT 1029U-TR4 11…" at bounding box center [434, 155] width 173 height 45
click at [506, 174] on select "1013S-MTR 1014S-WTRT 1019C-HTN2 1023US-TR4 1024US-TRT 1029U-TR4 1113S-WN10RT 11…" at bounding box center [434, 166] width 153 height 23
click at [501, 175] on select "1013S-MTR 1014S-WTRT 1019C-HTN2 1023US-TR4 1024US-TRT 1029U-TR4 1113S-WN10RT 11…" at bounding box center [434, 166] width 153 height 23
click at [501, 172] on select "1013S-MTR 1014S-WTRT 1019C-HTN2 1023US-TR4 1024US-TRT 1029U-TR4 1113S-WN10RT 11…" at bounding box center [434, 166] width 153 height 23
click at [358, 155] on select "1013S-MTR 1014S-WTRT 1019C-HTN2 1023US-TR4 1024US-TRT 1029U-TR4 1113S-WN10RT 11…" at bounding box center [434, 166] width 153 height 23
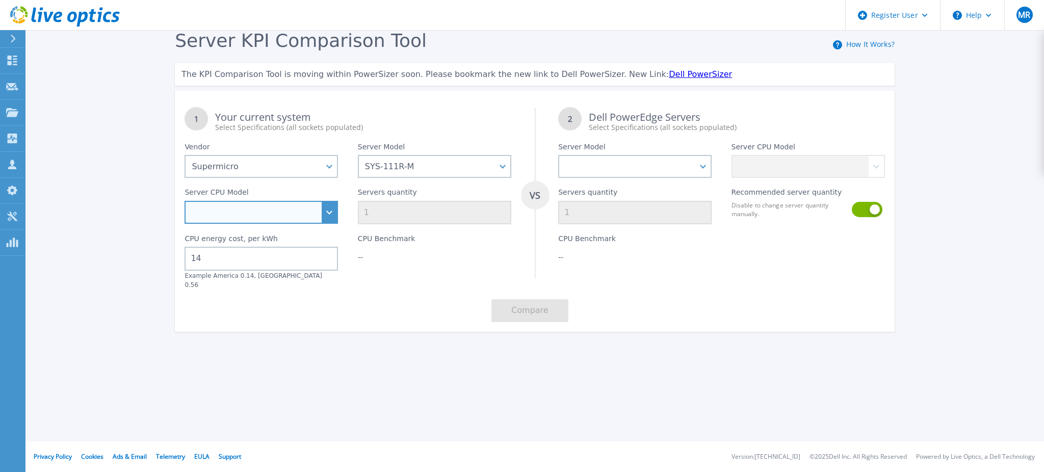
click at [322, 218] on select "Intel Xeon E-2414 2.6GHz Intel Xeon E-2468 2.6GHz" at bounding box center [261, 212] width 153 height 23
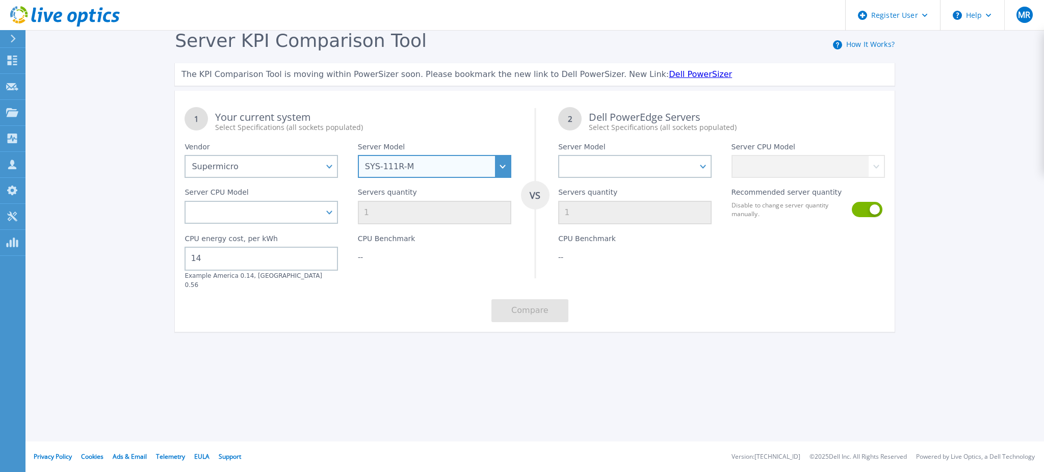
click at [480, 165] on select "1013S-MTR 1014S-WTRT 1019C-HTN2 1023US-TR4 1024US-TRT 1029U-TR4 1113S-WN10RT 11…" at bounding box center [434, 166] width 153 height 23
click at [503, 164] on select "1013S-MTR 1014S-WTRT 1019C-HTN2 1023US-TR4 1024US-TRT 1029U-TR4 1113S-WN10RT 11…" at bounding box center [434, 166] width 153 height 23
click at [358, 155] on select "1013S-MTR 1014S-WTRT 1019C-HTN2 1023US-TR4 1024US-TRT 1029U-TR4 1113S-WN10RT 11…" at bounding box center [434, 166] width 153 height 23
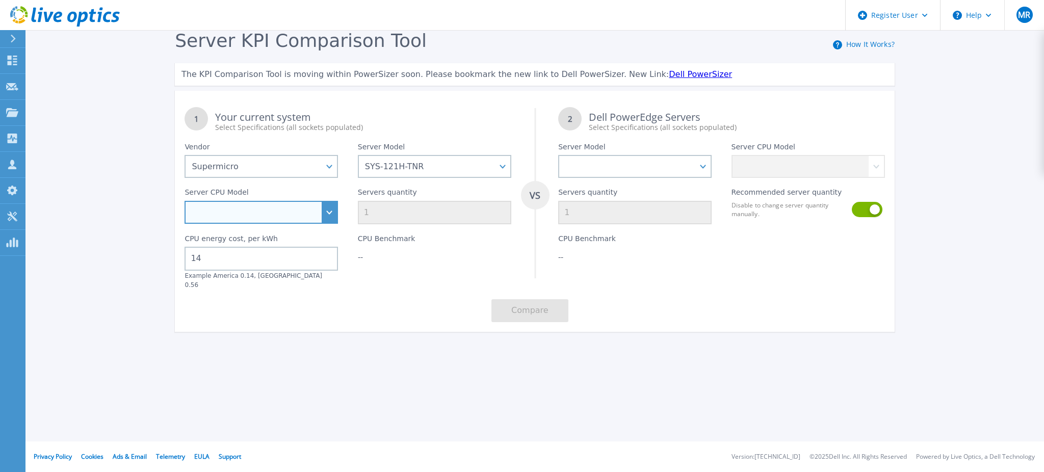
click at [334, 206] on select "Intel Xeon 6418H 2.1GHz" at bounding box center [261, 212] width 153 height 23
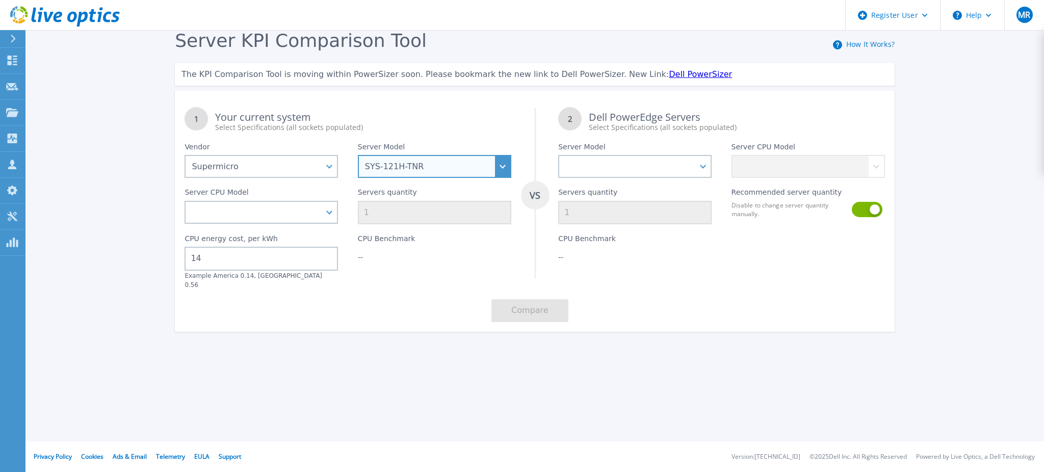
click at [461, 166] on select "1013S-MTR 1014S-WTRT 1019C-HTN2 1023US-TR4 1024US-TRT 1029U-TR4 1113S-WN10RT 11…" at bounding box center [434, 166] width 153 height 23
click at [358, 155] on select "1013S-MTR 1014S-WTRT 1019C-HTN2 1023US-TR4 1024US-TRT 1029U-TR4 1113S-WN10RT 11…" at bounding box center [434, 166] width 153 height 23
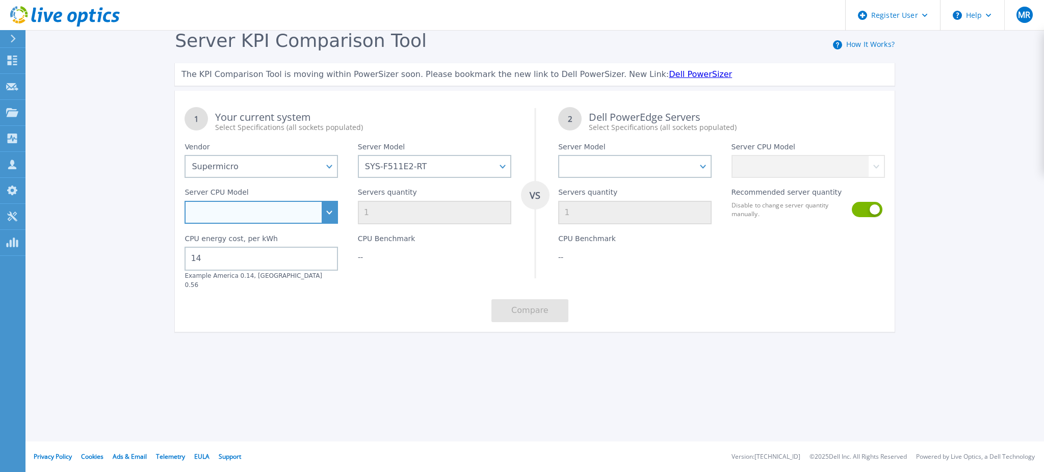
click at [300, 208] on select "Intel Xeon 8490H 1.9GHz" at bounding box center [261, 212] width 153 height 23
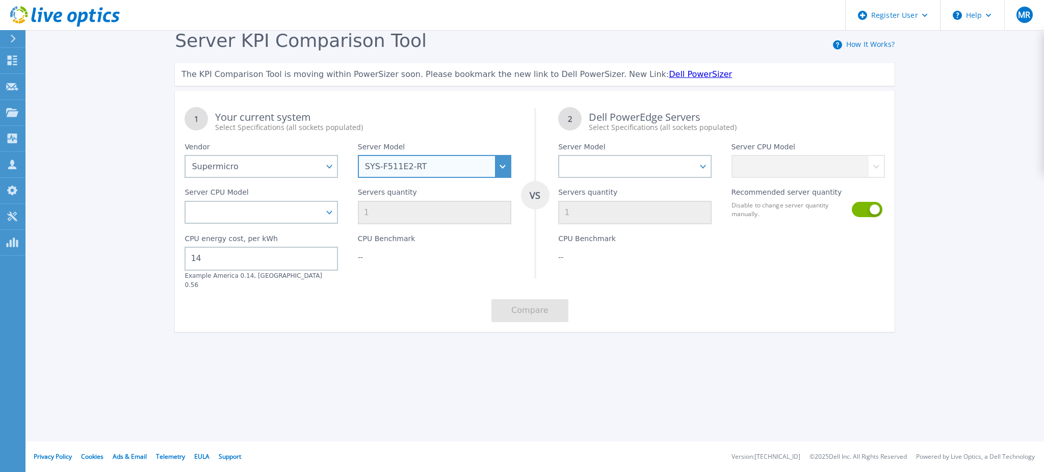
click at [432, 161] on select "1013S-MTR 1014S-WTRT 1019C-HTN2 1023US-TR4 1024US-TRT 1029U-TR4 1113S-WN10RT 11…" at bounding box center [434, 166] width 153 height 23
click at [358, 155] on select "1013S-MTR 1014S-WTRT 1019C-HTN2 1023US-TR4 1024US-TRT 1029U-TR4 1113S-WN10RT 11…" at bounding box center [434, 166] width 153 height 23
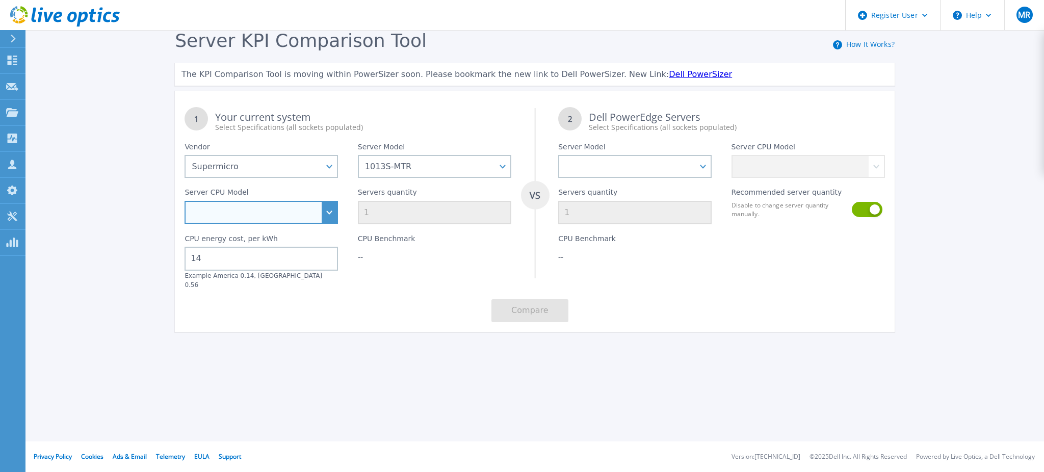
click at [273, 215] on select "AMD EPYC 7251 2.1GHz AMD EPYC 7261 2.5GHz AMD EPYC 7281 2.1GHz AMD EPYC 7301 2.…" at bounding box center [261, 212] width 153 height 23
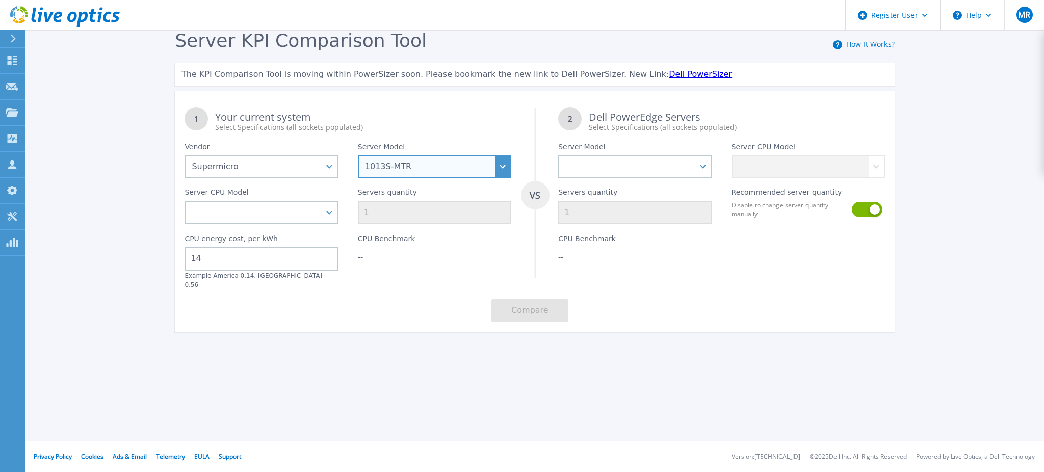
click at [389, 166] on select "1013S-MTR 1014S-WTRT 1019C-HTN2 1023US-TR4 1024US-TRT 1029U-TR4 1113S-WN10RT 11…" at bounding box center [434, 166] width 153 height 23
click at [358, 155] on select "1013S-MTR 1014S-WTRT 1019C-HTN2 1023US-TR4 1024US-TRT 1029U-TR4 1113S-WN10RT 11…" at bounding box center [434, 166] width 153 height 23
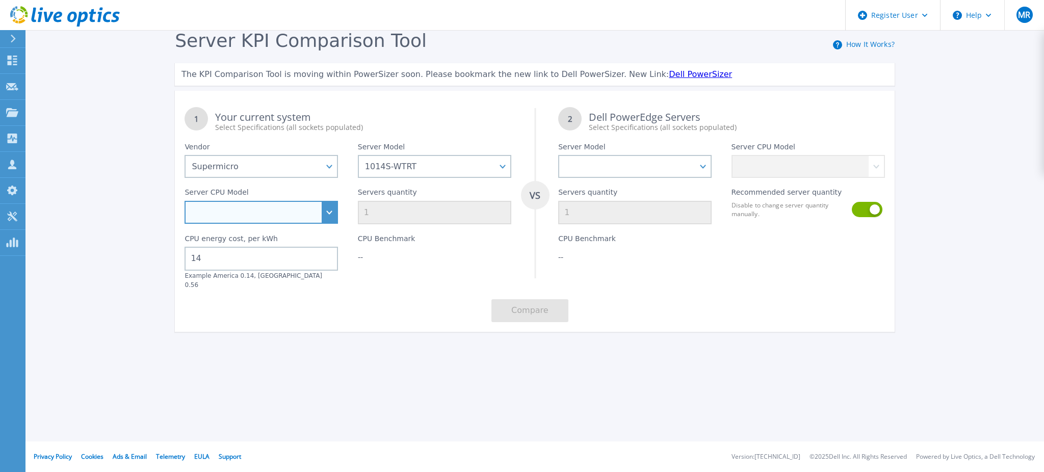
click at [283, 218] on select "AMD EPYC 7251 2.1GHz AMD EPYC 7261 2.5GHz AMD EPYC 7281 2.1GHz AMD EPYC 7301 2.…" at bounding box center [261, 212] width 153 height 23
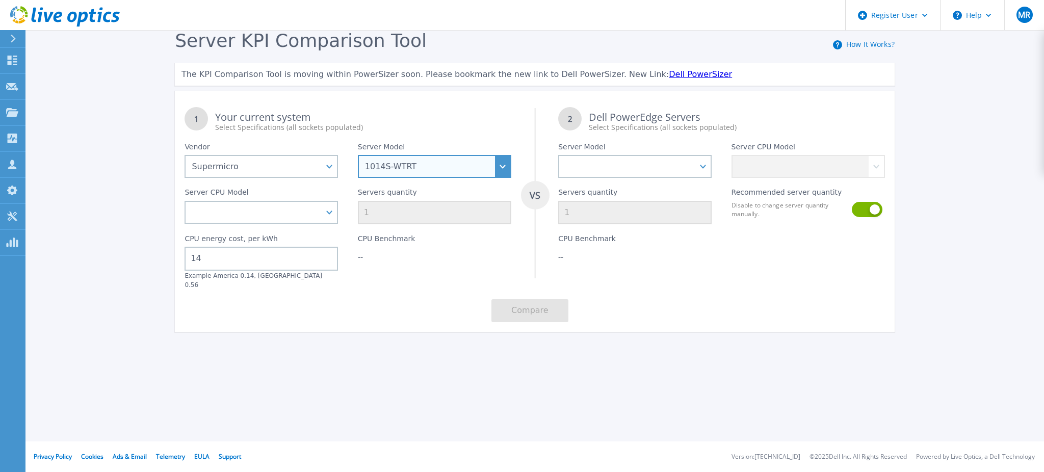
click at [423, 176] on select "1013S-MTR 1014S-WTRT 1019C-HTN2 1023US-TR4 1024US-TRT 1029U-TR4 1113S-WN10RT 11…" at bounding box center [434, 166] width 153 height 23
click at [358, 155] on select "1013S-MTR 1014S-WTRT 1019C-HTN2 1023US-TR4 1024US-TRT 1029U-TR4 1113S-WN10RT 11…" at bounding box center [434, 166] width 153 height 23
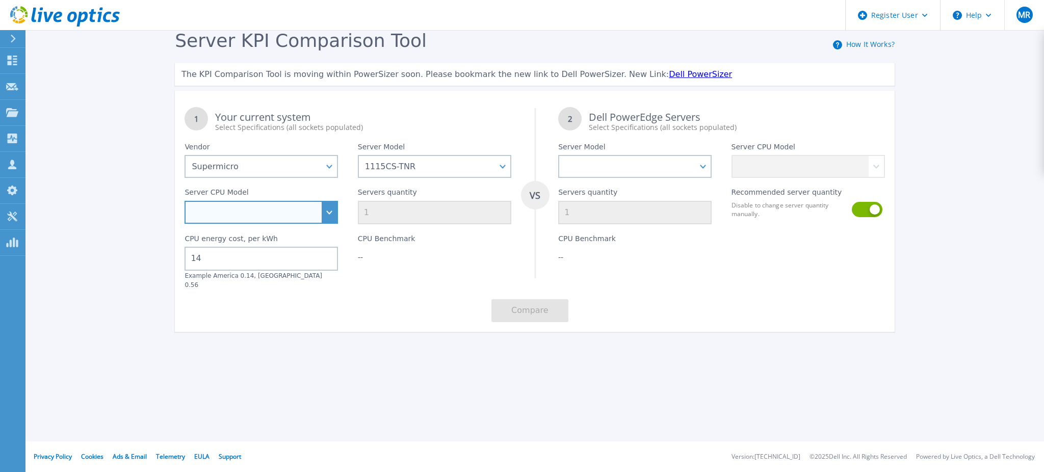
click at [312, 205] on select "AMD EPYC 9654 2.4GHz" at bounding box center [261, 212] width 153 height 23
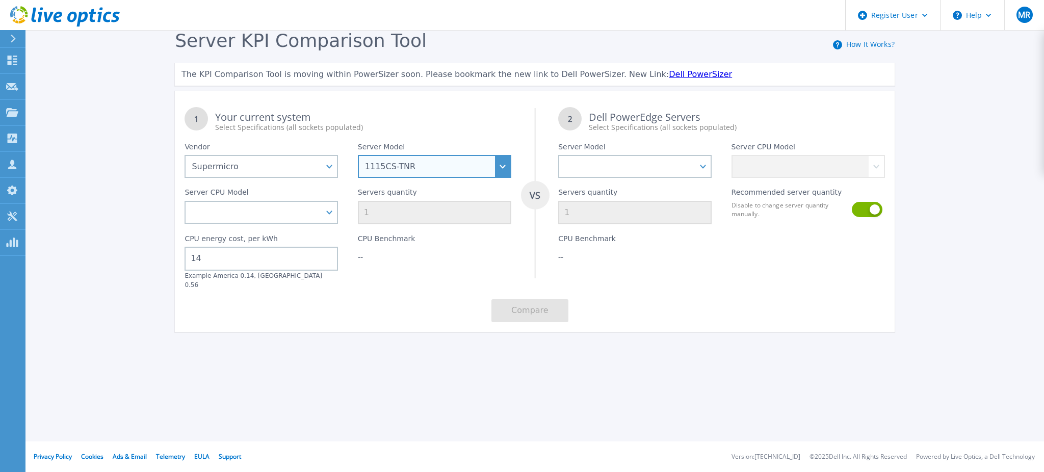
click at [414, 167] on select "1013S-MTR 1014S-WTRT 1019C-HTN2 1023US-TR4 1024US-TRT 1029U-TR4 1113S-WN10RT 11…" at bounding box center [434, 166] width 153 height 23
click at [358, 155] on select "1013S-MTR 1014S-WTRT 1019C-HTN2 1023US-TR4 1024US-TRT 1029U-TR4 1113S-WN10RT 11…" at bounding box center [434, 166] width 153 height 23
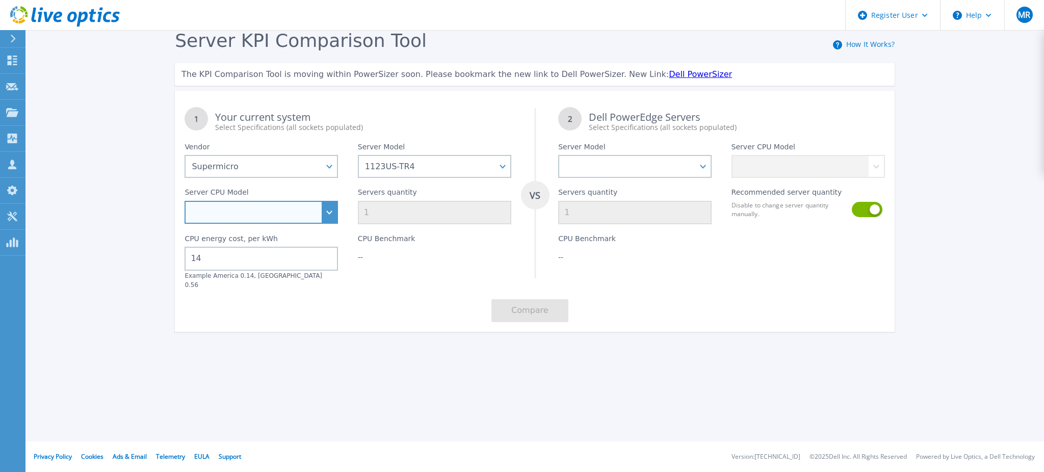
click at [312, 208] on select "AMD EPYC 7262 3.2GHz AMD EPYC 7282 2.8GHz AMD EPYC 7352 2.3GHz" at bounding box center [261, 212] width 153 height 23
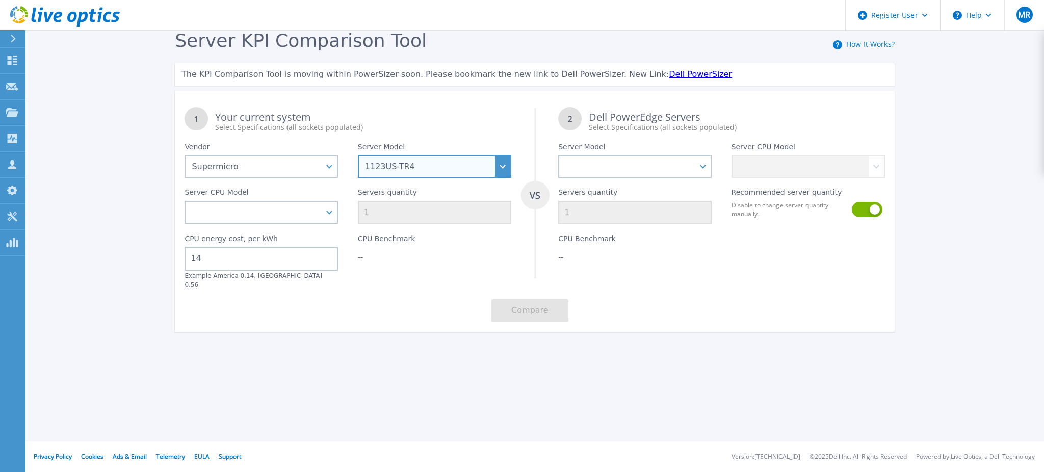
click at [423, 174] on select "1013S-MTR 1014S-WTRT 1019C-HTN2 1023US-TR4 1024US-TRT 1029U-TR4 1113S-WN10RT 11…" at bounding box center [434, 166] width 153 height 23
click at [358, 155] on select "1013S-MTR 1014S-WTRT 1019C-HTN2 1023US-TR4 1024US-TRT 1029U-TR4 1113S-WN10RT 11…" at bounding box center [434, 166] width 153 height 23
click at [288, 199] on div "Server CPU Model AMD EPYC 7473X 2.8GHz" at bounding box center [261, 201] width 173 height 46
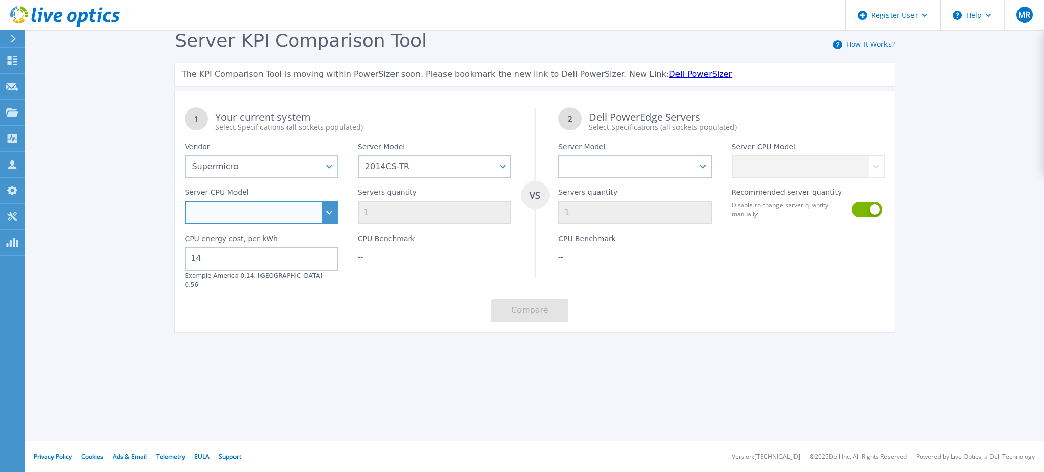
click at [281, 209] on select "AMD EPYC 7473X 2.8GHz" at bounding box center [261, 212] width 153 height 23
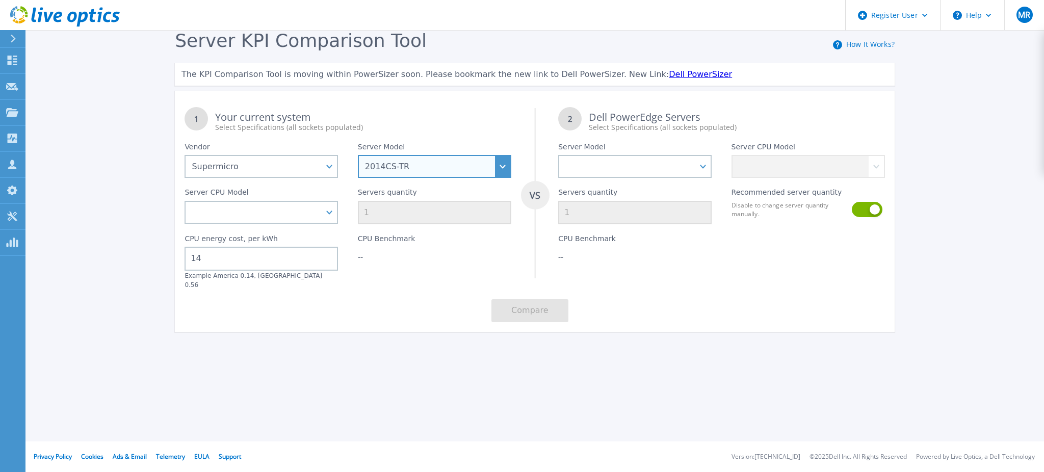
click at [402, 169] on select "1013S-MTR 1014S-WTRT 1019C-HTN2 1023US-TR4 1024US-TRT 1029U-TR4 1113S-WN10RT 11…" at bounding box center [434, 166] width 153 height 23
select select "2049U-TR4"
click at [358, 155] on select "1013S-MTR 1014S-WTRT 1019C-HTN2 1023US-TR4 1024US-TRT 1029U-TR4 1113S-WN10RT 11…" at bounding box center [434, 166] width 153 height 23
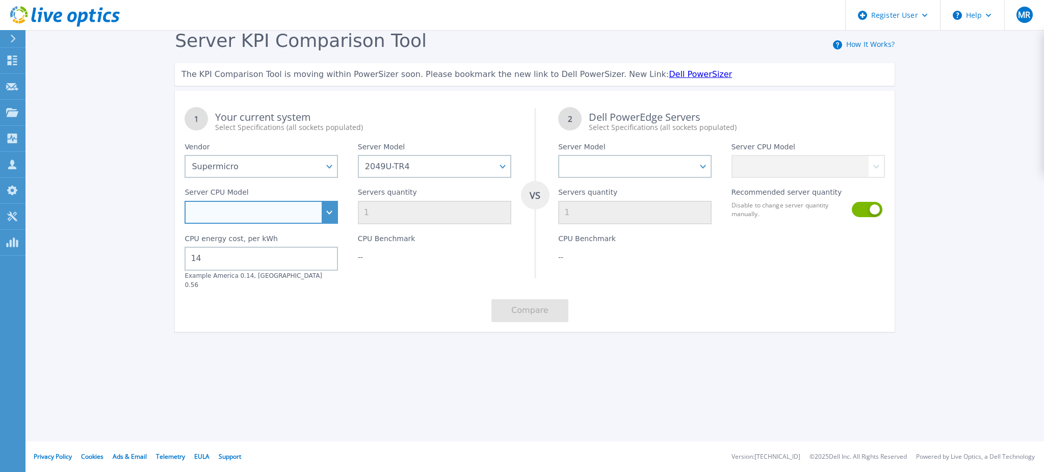
click at [313, 218] on select "Intel Xeon 8180 2.5GHz Intel Xeon 6132 2.6GHz Intel Xeon 6248 2.5GHz Intel Xeon…" at bounding box center [261, 212] width 153 height 23
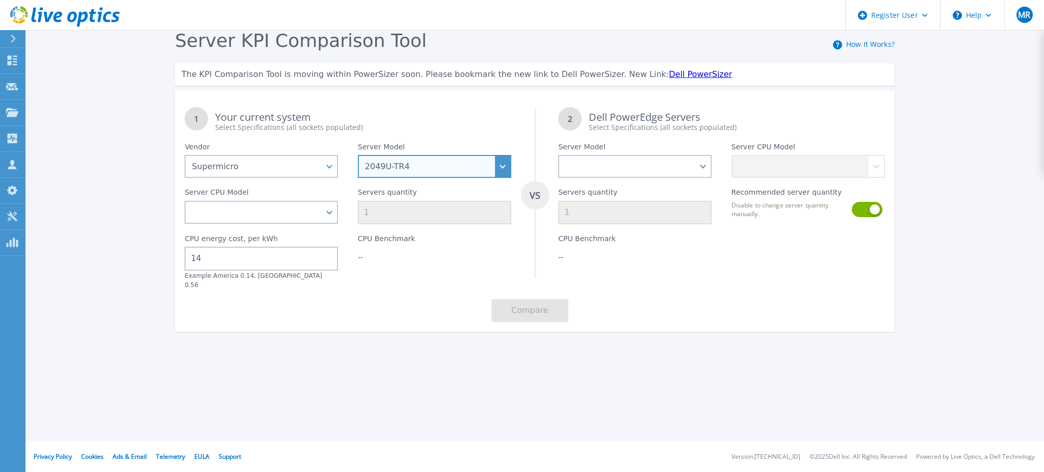
click at [420, 166] on select "1013S-MTR 1014S-WTRT 1019C-HTN2 1023US-TR4 1024US-TRT 1029U-TR4 1113S-WN10RT 11…" at bounding box center [434, 166] width 153 height 23
click at [493, 176] on select "1013S-MTR 1014S-WTRT 1019C-HTN2 1023US-TR4 1024US-TRT 1029U-TR4 1113S-WN10RT 11…" at bounding box center [434, 166] width 153 height 23
click at [470, 156] on select "1013S-MTR 1014S-WTRT 1019C-HTN2 1023US-TR4 1024US-TRT 1029U-TR4 1113S-WN10RT 11…" at bounding box center [434, 166] width 153 height 23
click at [504, 165] on select "1013S-MTR 1014S-WTRT 1019C-HTN2 1023US-TR4 1024US-TRT 1029U-TR4 1113S-WN10RT 11…" at bounding box center [434, 166] width 153 height 23
click at [333, 128] on div "Select Specifications (all sockets populated)" at bounding box center [363, 127] width 296 height 10
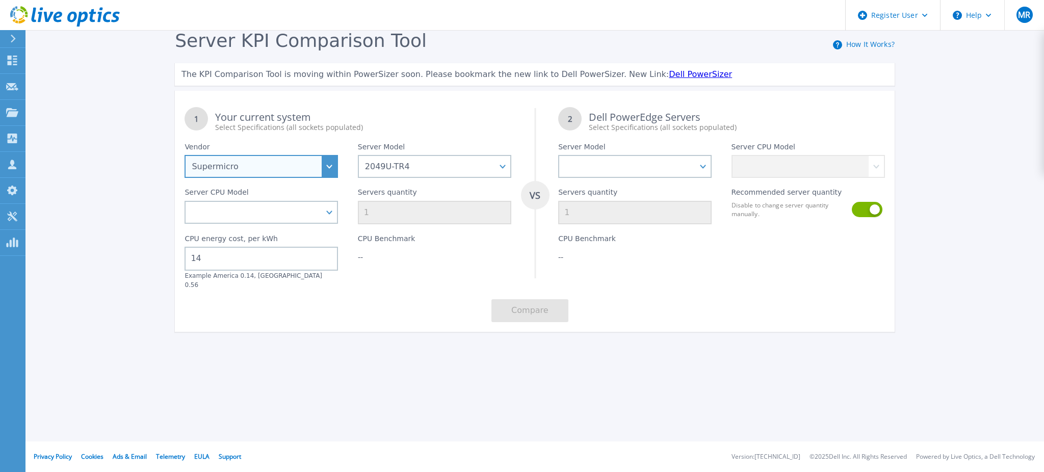
click at [318, 166] on select "Dell HPE Lenovo Supermicro" at bounding box center [261, 166] width 153 height 23
select select "Dell"
click at [185, 155] on select "Dell HPE Lenovo Supermicro" at bounding box center [261, 166] width 153 height 23
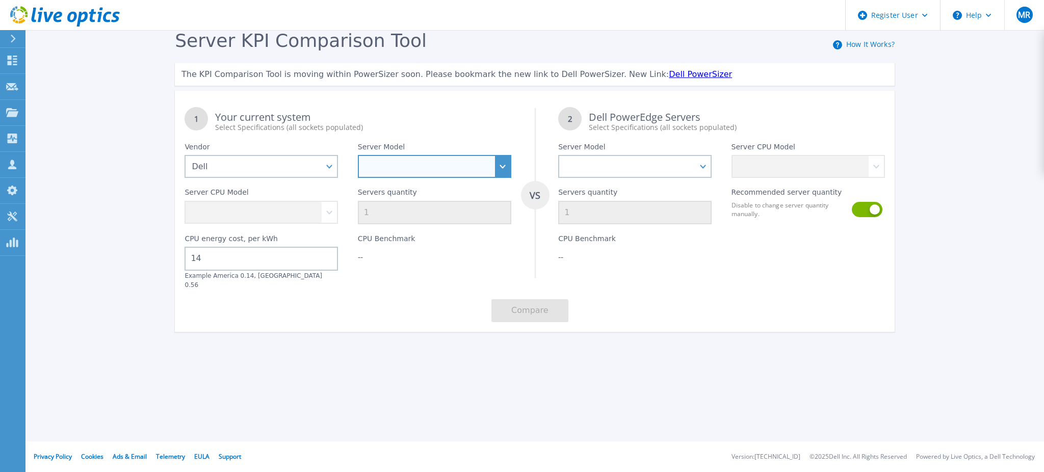
click at [445, 174] on select "1013S-MTR 1014S-WTRT 1019C-HTN2 1023US-TR4 1024US-TRT 1029U-TR4 1113S-WN10RT 11…" at bounding box center [434, 166] width 153 height 23
select select "PowerEdge XR4520C"
click at [358, 155] on select "PowerEdge C6520 PowerEdge C6525 PowerEdge HS5610 PowerEdge HS5620 PowerEdge R24…" at bounding box center [434, 166] width 153 height 23
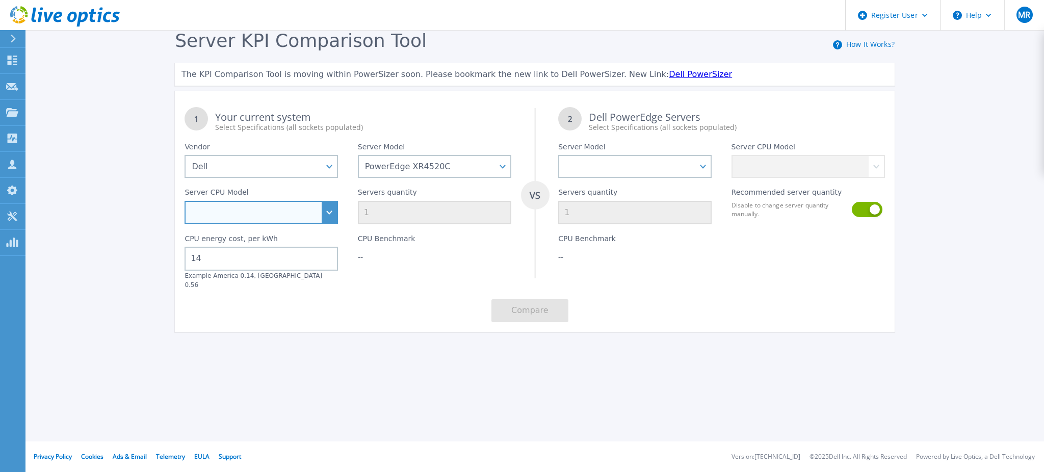
click at [321, 206] on select "Intel Xeon D-2712T 1.9GHz Intel Xeon D-2733NT 2.1GHz Intel Xeon D-2776NT 2.1GHz" at bounding box center [261, 212] width 153 height 23
select select "335406"
click at [185, 201] on select "Intel Xeon D-2712T 1.9GHz Intel Xeon D-2733NT 2.1GHz Intel Xeon D-2776NT 2.1GHz" at bounding box center [261, 212] width 153 height 23
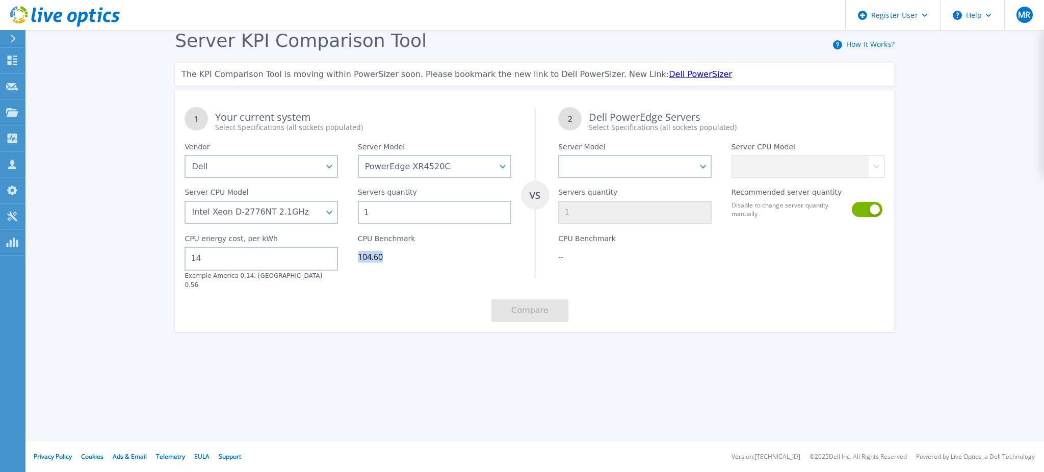
drag, startPoint x: 399, startPoint y: 255, endPoint x: 351, endPoint y: 251, distance: 48.1
click at [351, 251] on div "CPU Benchmark 104.60" at bounding box center [434, 256] width 173 height 65
copy div "104.60"
drag, startPoint x: 361, startPoint y: 149, endPoint x: 459, endPoint y: 170, distance: 100.1
click at [459, 170] on div "Server Model PowerEdge C6520 PowerEdge C6525 PowerEdge HS5610 PowerEdge HS5620 …" at bounding box center [434, 155] width 173 height 45
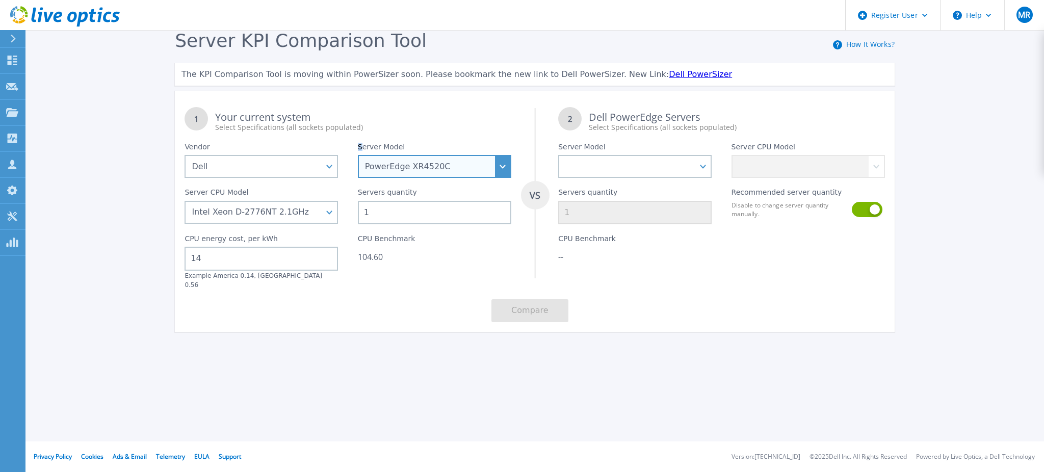
click at [430, 170] on select "PowerEdge C6520 PowerEdge C6525 PowerEdge HS5610 PowerEdge HS5620 PowerEdge R24…" at bounding box center [434, 166] width 153 height 23
click at [496, 172] on select "PowerEdge C6520 PowerEdge C6525 PowerEdge HS5610 PowerEdge HS5620 PowerEdge R24…" at bounding box center [434, 166] width 153 height 23
select select "PowerEdge C6520"
click at [358, 155] on select "PowerEdge C6520 PowerEdge C6525 PowerEdge HS5610 PowerEdge HS5620 PowerEdge R24…" at bounding box center [434, 166] width 153 height 23
select select
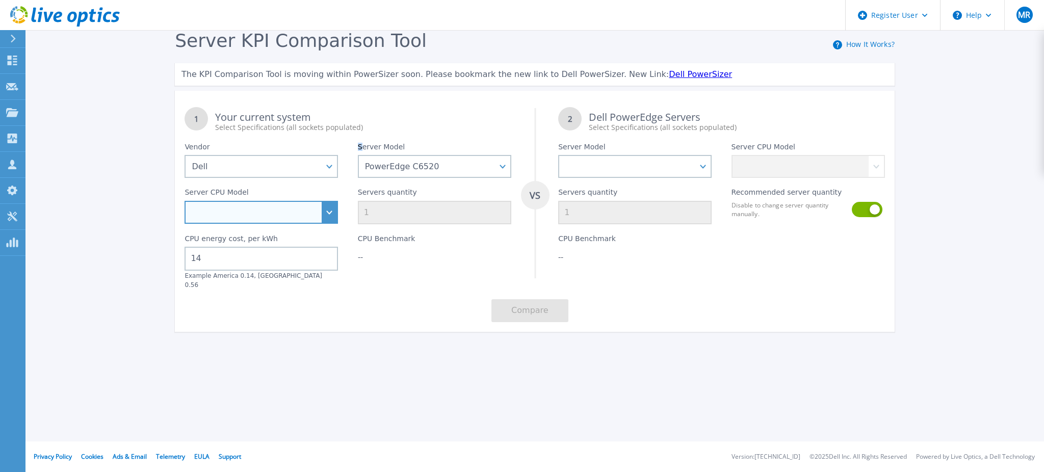
click at [331, 204] on select "Intel Xeon Platinum 8360Y 2.4GHz Intel Xeon Platinum 8368 2.4GHz Intel Xeon Sil…" at bounding box center [261, 212] width 153 height 23
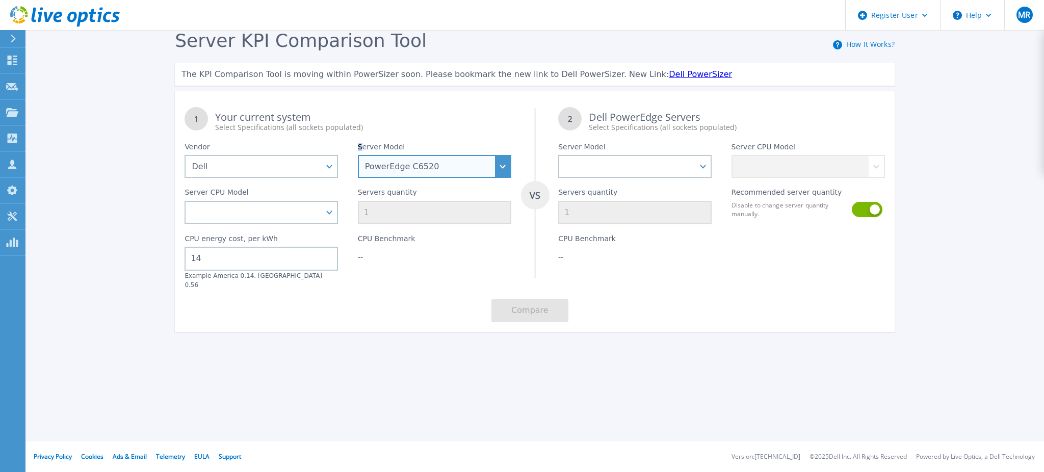
click at [454, 164] on select "PowerEdge C6520 PowerEdge C6525 PowerEdge HS5610 PowerEdge HS5620 PowerEdge R24…" at bounding box center [434, 166] width 153 height 23
click at [358, 155] on select "PowerEdge C6520 PowerEdge C6525 PowerEdge HS5610 PowerEdge HS5620 PowerEdge R24…" at bounding box center [434, 166] width 153 height 23
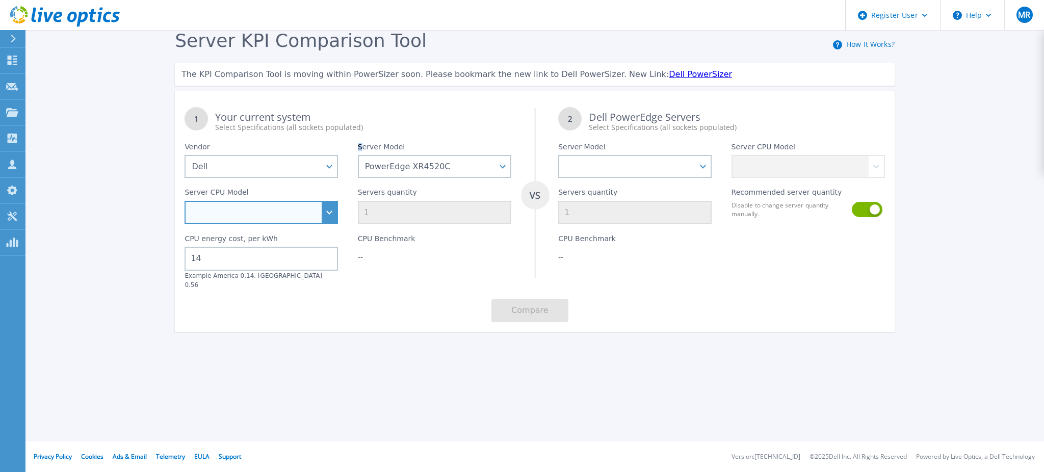
click at [319, 218] on select "Intel Xeon D-2712T 1.9GHz Intel Xeon D-2733NT 2.1GHz Intel Xeon D-2776NT 2.1GHz" at bounding box center [261, 212] width 153 height 23
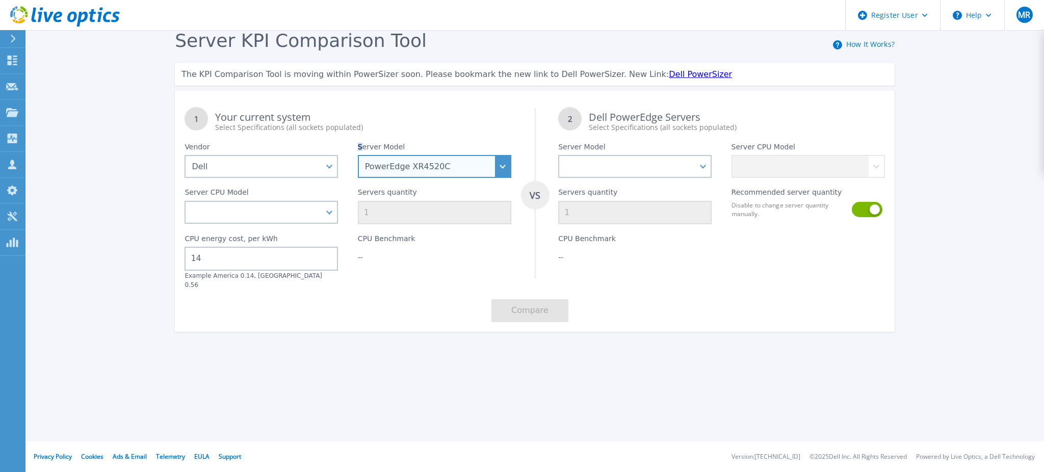
click at [420, 161] on select "PowerEdge C6520 PowerEdge C6525 PowerEdge HS5610 PowerEdge HS5620 PowerEdge R24…" at bounding box center [434, 166] width 153 height 23
click at [358, 155] on select "PowerEdge C6520 PowerEdge C6525 PowerEdge HS5610 PowerEdge HS5620 PowerEdge R24…" at bounding box center [434, 166] width 153 height 23
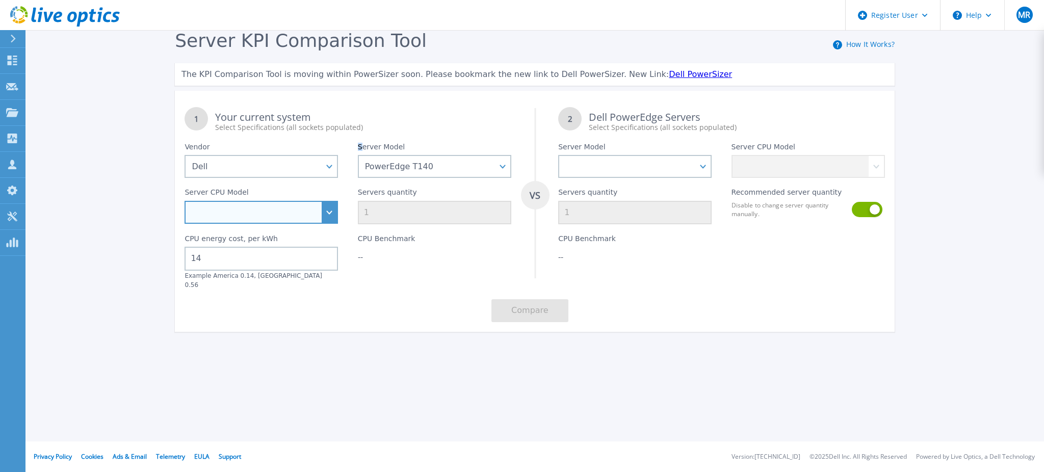
click at [305, 211] on select "Intel Xeon E-2146G 3.5GHz Intel Xeon E-2176G 3.7GHz Intel Xeon E-2186G 3.8GHz I…" at bounding box center [261, 212] width 153 height 23
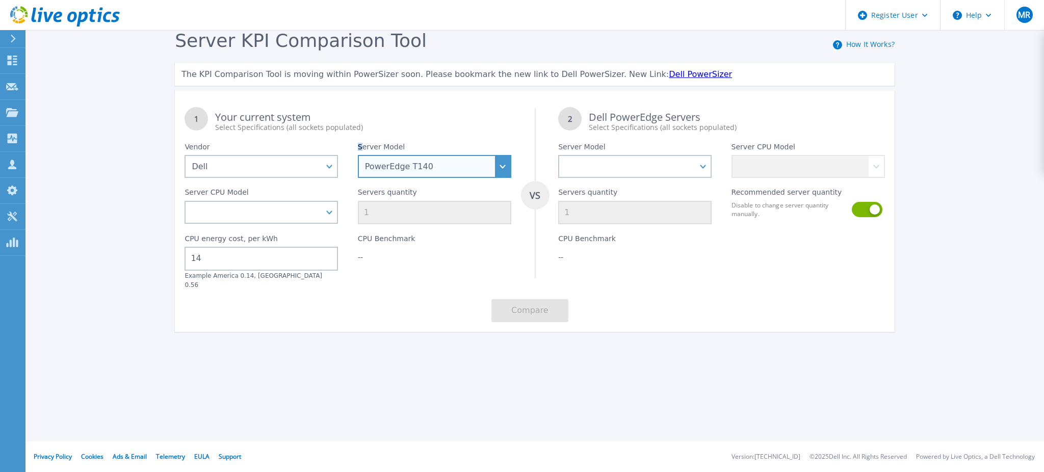
click at [432, 159] on select "PowerEdge C6520 PowerEdge C6525 PowerEdge HS5610 PowerEdge HS5620 PowerEdge R24…" at bounding box center [434, 166] width 153 height 23
click at [358, 155] on select "PowerEdge C6520 PowerEdge C6525 PowerEdge HS5610 PowerEdge HS5620 PowerEdge R24…" at bounding box center [434, 166] width 153 height 23
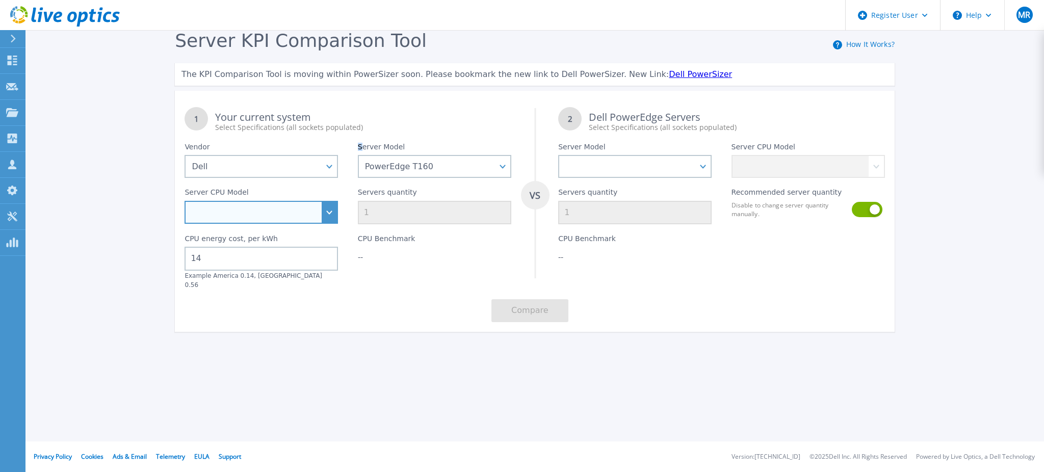
click at [328, 216] on select "Intel Xeon E-2414 2.6GHz Intel Xeon E-2434 3.4GHz Intel Xeon E-2436 2.9GHz Inte…" at bounding box center [261, 212] width 153 height 23
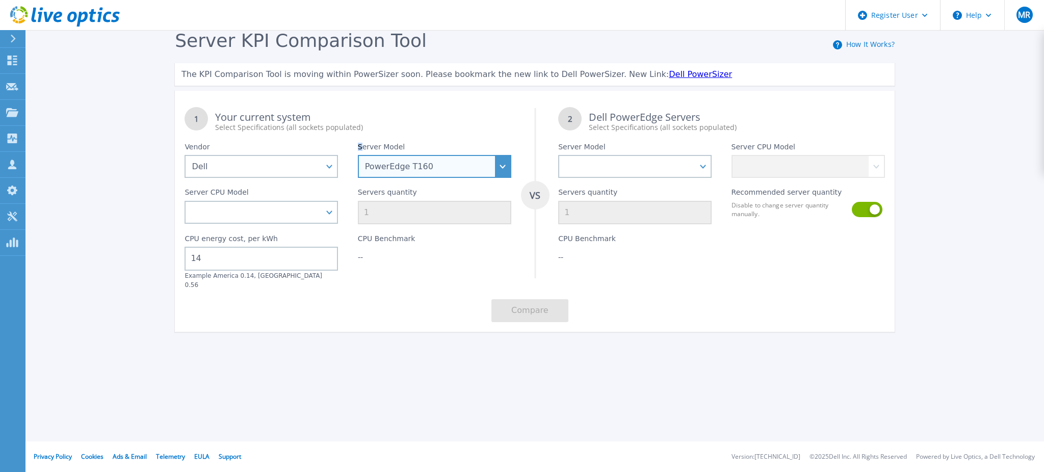
click at [468, 173] on select "PowerEdge C6520 PowerEdge C6525 PowerEdge HS5610 PowerEdge HS5620 PowerEdge R24…" at bounding box center [434, 166] width 153 height 23
click at [358, 155] on select "PowerEdge C6520 PowerEdge C6525 PowerEdge HS5610 PowerEdge HS5620 PowerEdge R24…" at bounding box center [434, 166] width 153 height 23
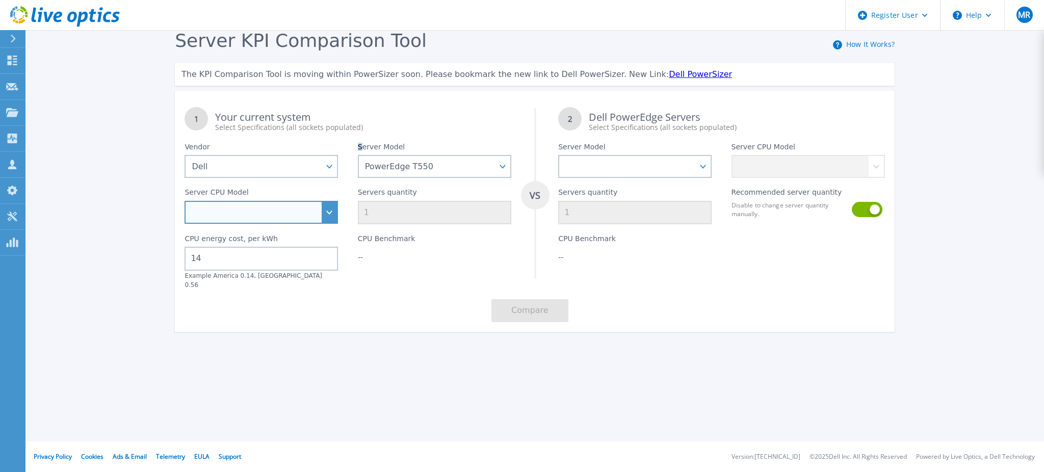
click at [292, 211] on select "Intel Xeon Silver 4316 2.3GHz Intel Xeon Platinum 8352M 2.3GHz Intel Xeon Silve…" at bounding box center [261, 212] width 153 height 23
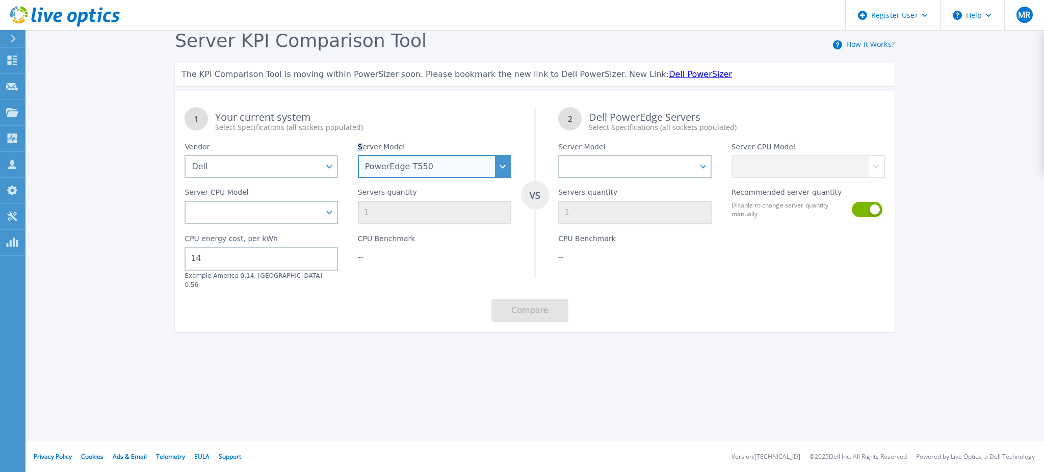
click at [463, 166] on select "PowerEdge C6520 PowerEdge C6525 PowerEdge HS5610 PowerEdge HS5620 PowerEdge R24…" at bounding box center [434, 166] width 153 height 23
click at [358, 155] on select "PowerEdge C6520 PowerEdge C6525 PowerEdge HS5610 PowerEdge HS5620 PowerEdge R24…" at bounding box center [434, 166] width 153 height 23
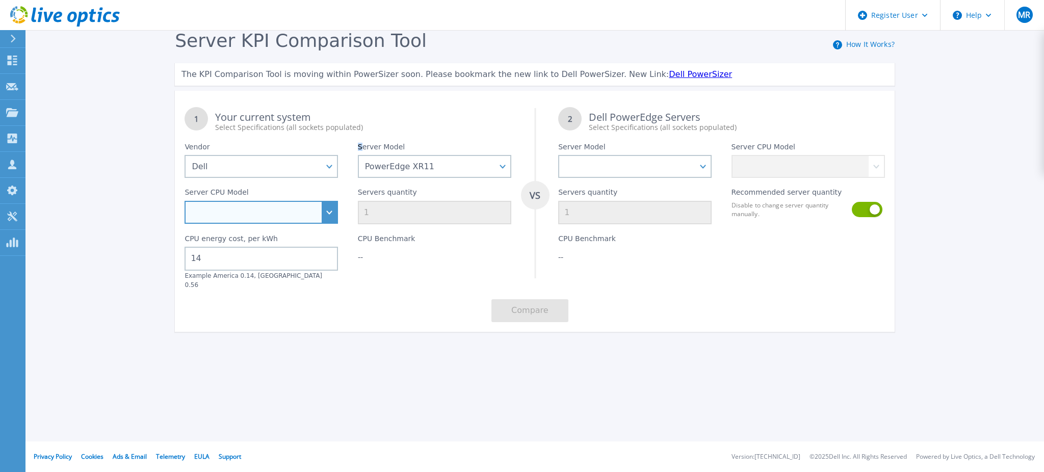
click at [325, 215] on select "Intel Xeon Silver 4316 2.3GHz Intel Xeon Gold 5320T 2.3GHz Intel Xeon Gold 6312…" at bounding box center [261, 212] width 153 height 23
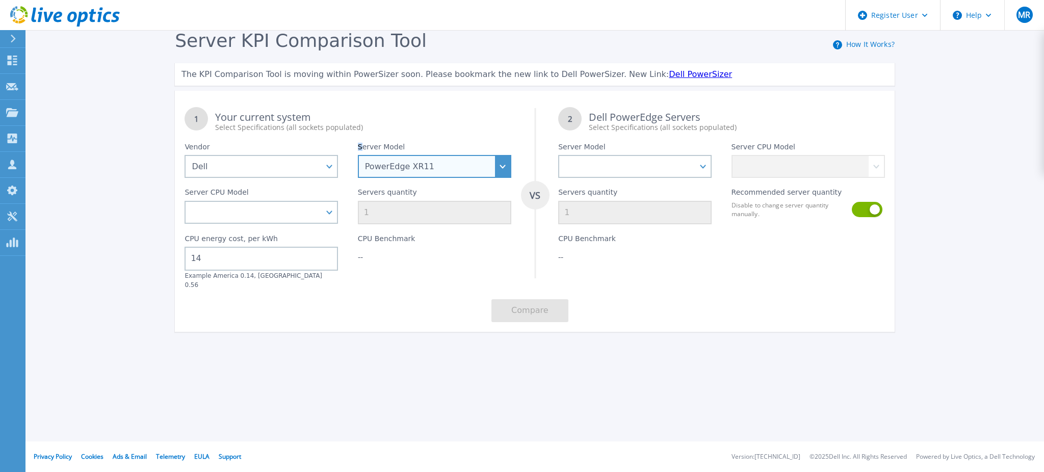
click at [444, 170] on select "PowerEdge C6520 PowerEdge C6525 PowerEdge HS5610 PowerEdge HS5620 PowerEdge R24…" at bounding box center [434, 166] width 153 height 23
click at [443, 157] on select "PowerEdge C6520 PowerEdge C6525 PowerEdge HS5610 PowerEdge HS5620 PowerEdge R24…" at bounding box center [434, 166] width 153 height 23
click at [358, 155] on select "PowerEdge C6520 PowerEdge C6525 PowerEdge HS5610 PowerEdge HS5620 PowerEdge R24…" at bounding box center [434, 166] width 153 height 23
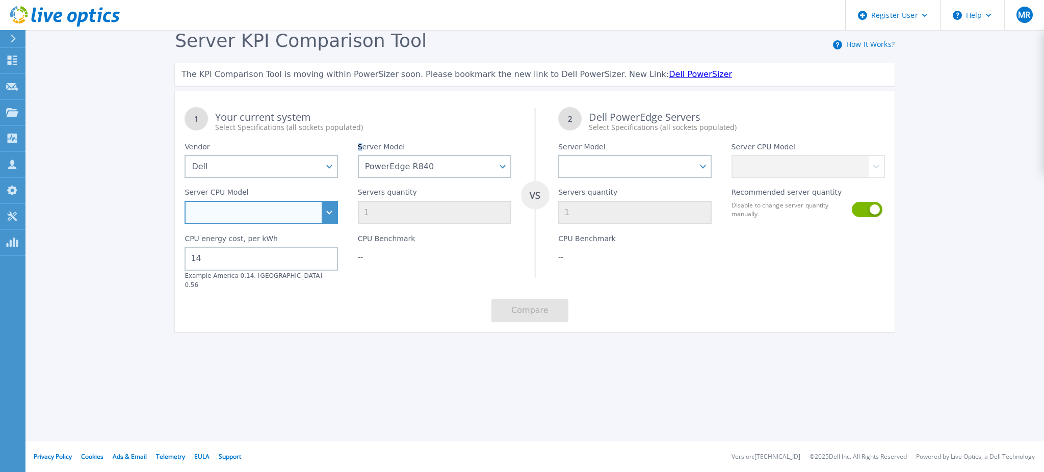
click at [266, 221] on select "Intel Xeon Gold 5118 2.3GHz Intel Xeon Gold 5120 2.2GHz Intel Xeon Gold 6130 2.…" at bounding box center [261, 212] width 153 height 23
click at [291, 224] on div "CPU energy cost, per kWh 14 Example America 0.14, Europe 0.56" at bounding box center [261, 256] width 173 height 65
click at [331, 206] on select "Intel Xeon Gold 5118 2.3GHz Intel Xeon Gold 5120 2.2GHz Intel Xeon Gold 6130 2.…" at bounding box center [261, 212] width 153 height 23
click at [331, 208] on select "Intel Xeon Gold 5118 2.3GHz Intel Xeon Gold 5120 2.2GHz Intel Xeon Gold 6130 2.…" at bounding box center [261, 212] width 153 height 23
click at [401, 293] on div "1 Your current system Select Specifications (all sockets populated) VS 2 Dell P…" at bounding box center [535, 214] width 720 height 235
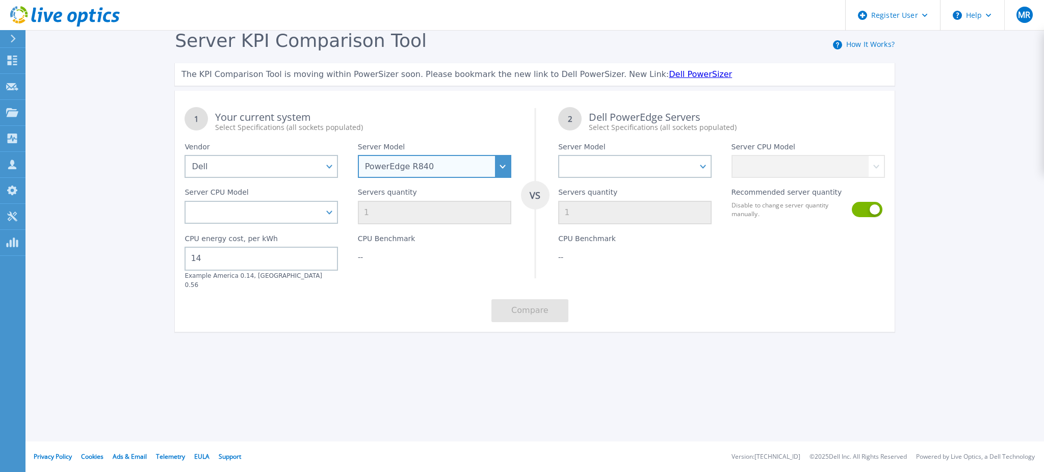
click at [493, 168] on select "PowerEdge C6520 PowerEdge C6525 PowerEdge HS5610 PowerEdge HS5620 PowerEdge R24…" at bounding box center [434, 166] width 153 height 23
click at [358, 155] on select "PowerEdge C6520 PowerEdge C6525 PowerEdge HS5610 PowerEdge HS5620 PowerEdge R24…" at bounding box center [434, 166] width 153 height 23
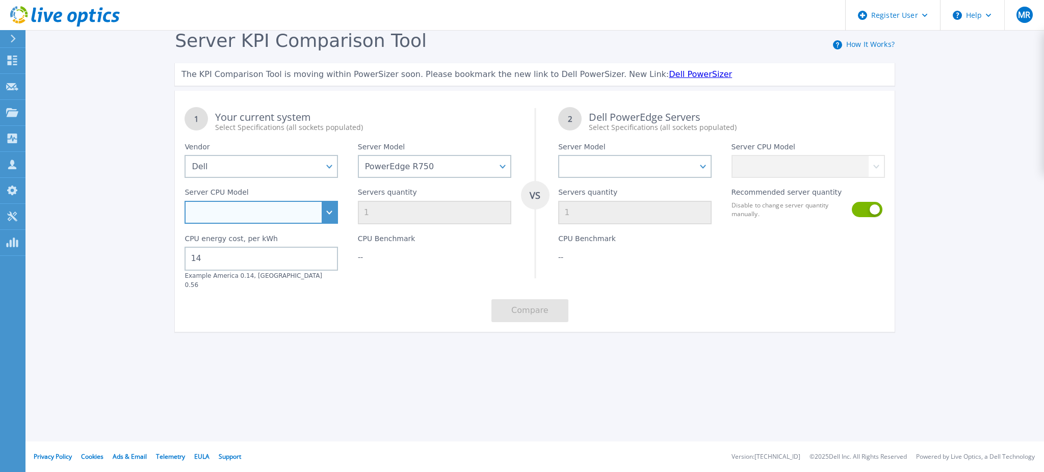
click at [321, 210] on select "Intel Xeon Silver 4309Y 2.8GHz Intel Xeon Silver 4310 2.1GHz Intel Xeon Silver …" at bounding box center [261, 212] width 153 height 23
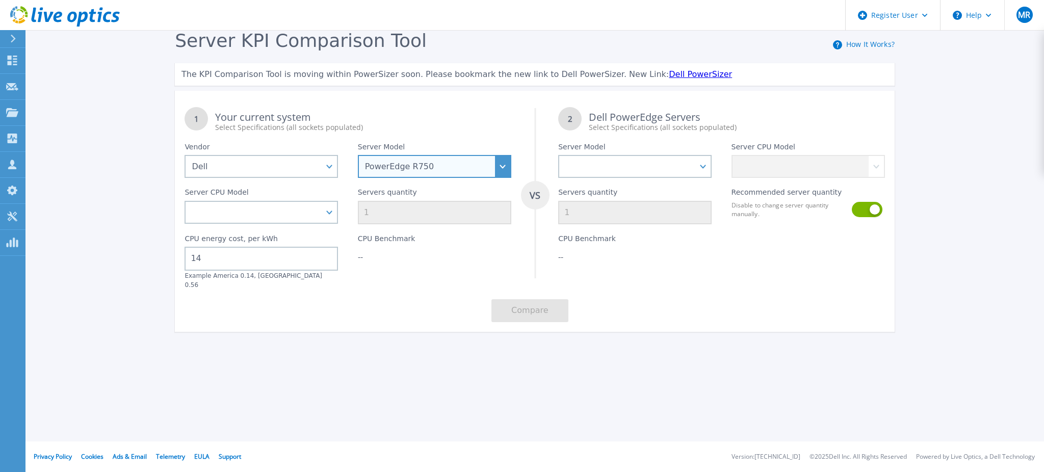
click at [454, 170] on select "PowerEdge C6520 PowerEdge C6525 PowerEdge HS5610 PowerEdge HS5620 PowerEdge R24…" at bounding box center [434, 166] width 153 height 23
click at [358, 155] on select "PowerEdge C6520 PowerEdge C6525 PowerEdge HS5610 PowerEdge HS5620 PowerEdge R24…" at bounding box center [434, 166] width 153 height 23
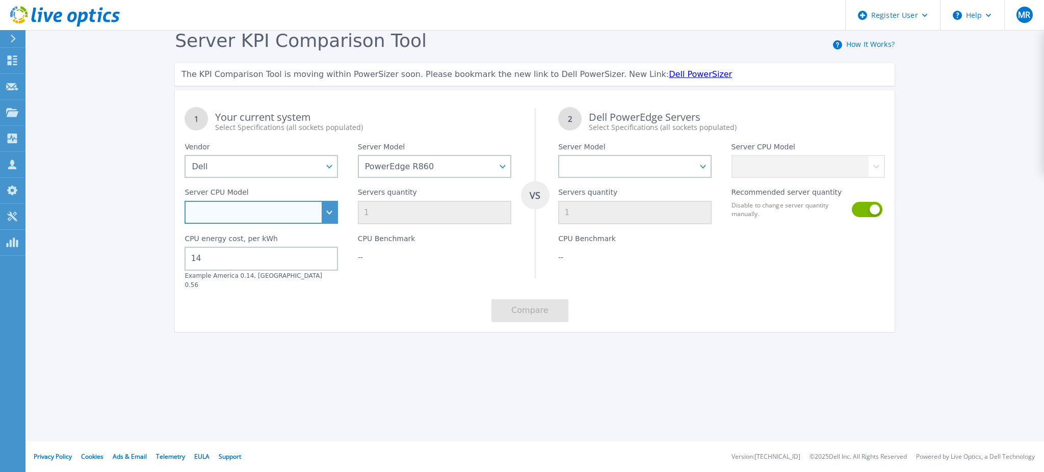
click at [316, 215] on select "Intel Xeon Gold 6416H 2.2GHz Intel Xeon Gold 6418H 2.1GHz Intel Xeon Gold 6434H…" at bounding box center [261, 212] width 153 height 23
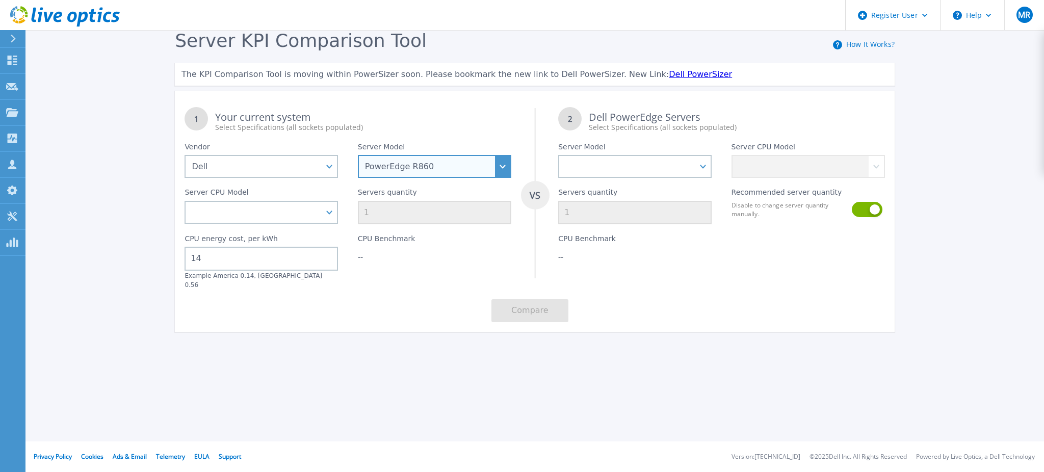
click at [496, 169] on select "PowerEdge C6520 PowerEdge C6525 PowerEdge HS5610 PowerEdge HS5620 PowerEdge R24…" at bounding box center [434, 166] width 153 height 23
select select "PowerEdge R750"
click at [358, 155] on select "PowerEdge C6520 PowerEdge C6525 PowerEdge HS5610 PowerEdge HS5620 PowerEdge R24…" at bounding box center [434, 166] width 153 height 23
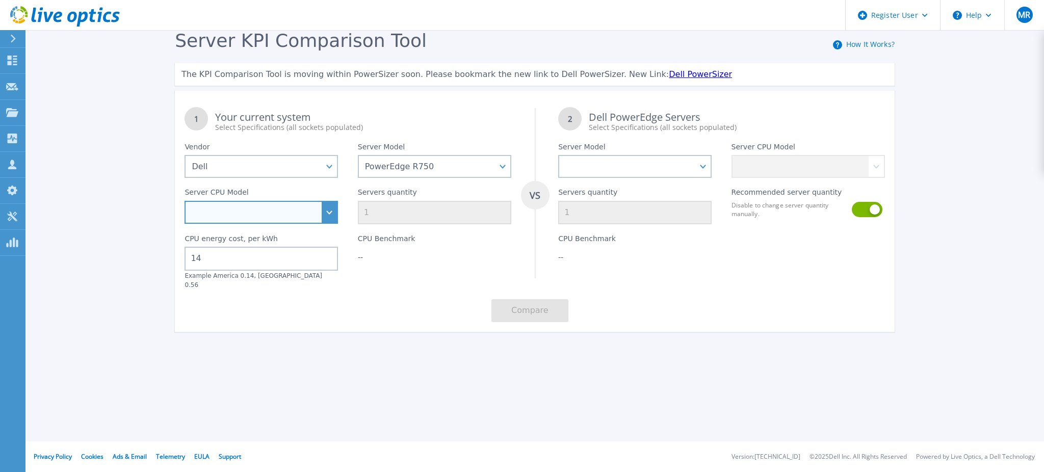
click at [289, 221] on select "Intel Xeon Silver 4309Y 2.8GHz Intel Xeon Silver 4310 2.1GHz Intel Xeon Silver …" at bounding box center [261, 212] width 153 height 23
click at [324, 215] on select "Intel Xeon Silver 4309Y 2.8GHz Intel Xeon Silver 4310 2.1GHz Intel Xeon Silver …" at bounding box center [261, 212] width 153 height 23
select select "334218"
click at [185, 201] on select "Intel Xeon Silver 4309Y 2.8GHz Intel Xeon Silver 4310 2.1GHz Intel Xeon Silver …" at bounding box center [261, 212] width 153 height 23
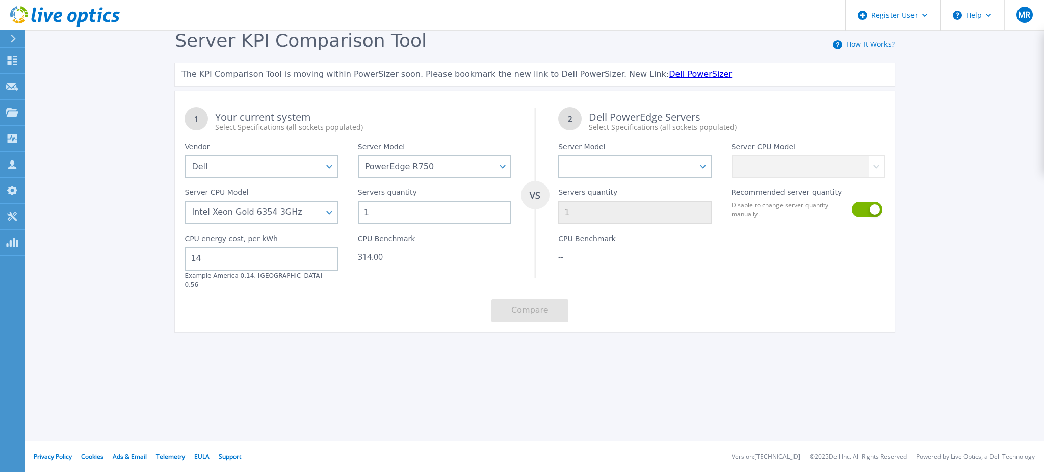
click at [380, 210] on input "1" at bounding box center [434, 212] width 153 height 23
type input "12"
click at [462, 283] on div "1 Your current system Select Specifications (all sockets populated) VS 2 Dell P…" at bounding box center [535, 214] width 720 height 235
click at [701, 164] on select "PowerEdge C6520 PowerEdge C6525 PowerEdge HS5610 PowerEdge HS5620 PowerEdge R24…" at bounding box center [634, 166] width 153 height 23
click at [558, 155] on select "PowerEdge C6520 PowerEdge C6525 PowerEdge HS5610 PowerEdge HS5620 PowerEdge R24…" at bounding box center [634, 166] width 153 height 23
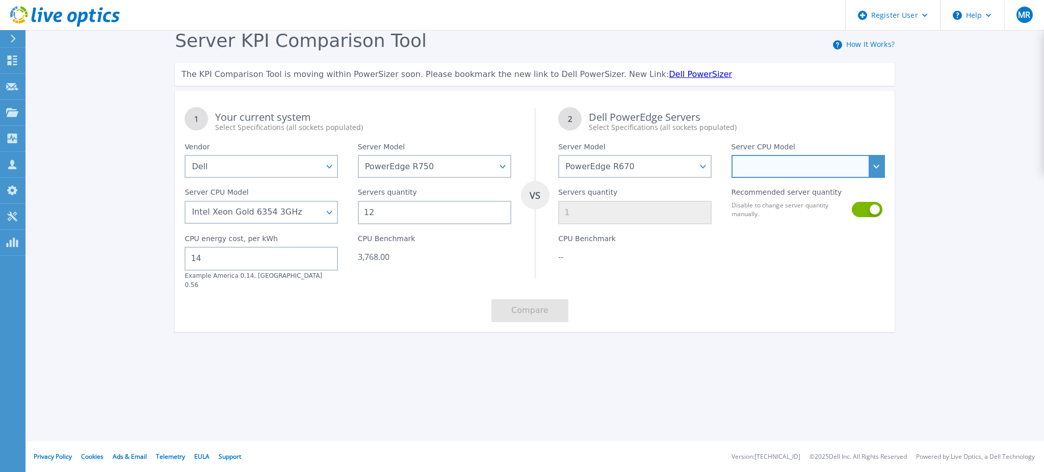
click at [851, 171] on select "Intel Xeon 6710E 2.4GHz Intel Xeon 6740E 2.4GHz Intel Xeon 6756E 1.8GHz Intel X…" at bounding box center [808, 166] width 153 height 23
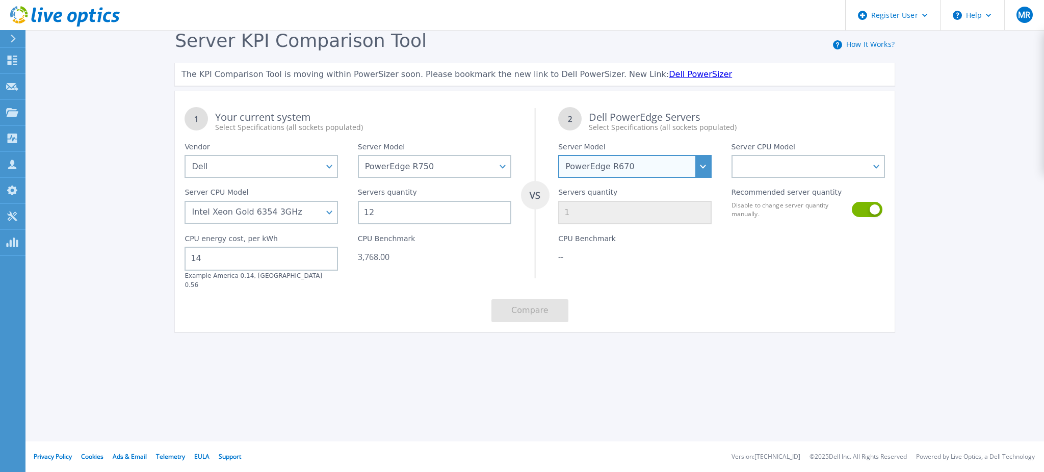
click at [698, 176] on select "PowerEdge C6520 PowerEdge C6525 PowerEdge HS5610 PowerEdge HS5620 PowerEdge R24…" at bounding box center [634, 166] width 153 height 23
select select "PowerEdge R660"
click at [558, 155] on select "PowerEdge C6520 PowerEdge C6525 PowerEdge HS5610 PowerEdge HS5620 PowerEdge R24…" at bounding box center [634, 166] width 153 height 23
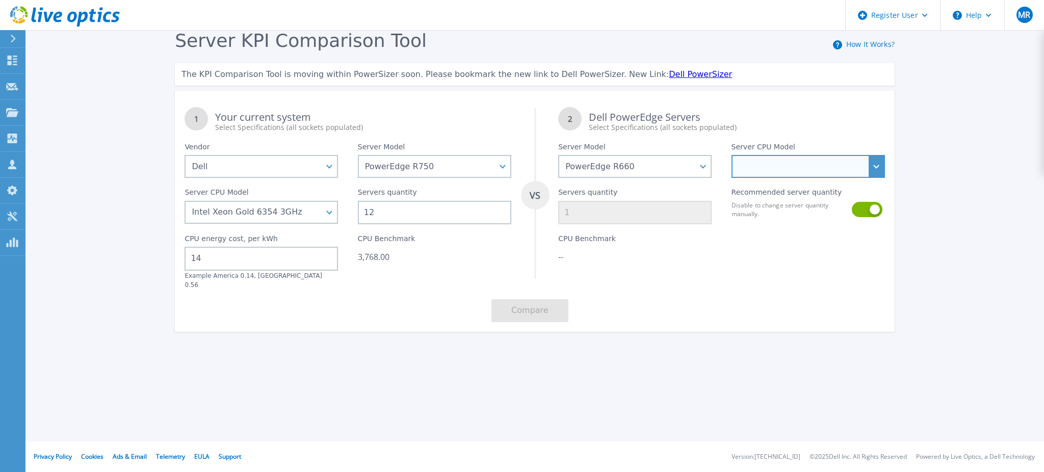
click at [878, 164] on select "Intel Xeon Gold 6414U 2GHz Intel Xeon Gold 6430 2.1GHz Intel Xeon Gold 6454S 2.…" at bounding box center [808, 166] width 153 height 23
select select "336932"
click at [732, 155] on select "Intel Xeon Gold 6414U 2GHz Intel Xeon Gold 6430 2.1GHz Intel Xeon Gold 6454S 2.…" at bounding box center [808, 166] width 153 height 23
type input "10"
click at [541, 299] on button "Compare" at bounding box center [530, 310] width 77 height 23
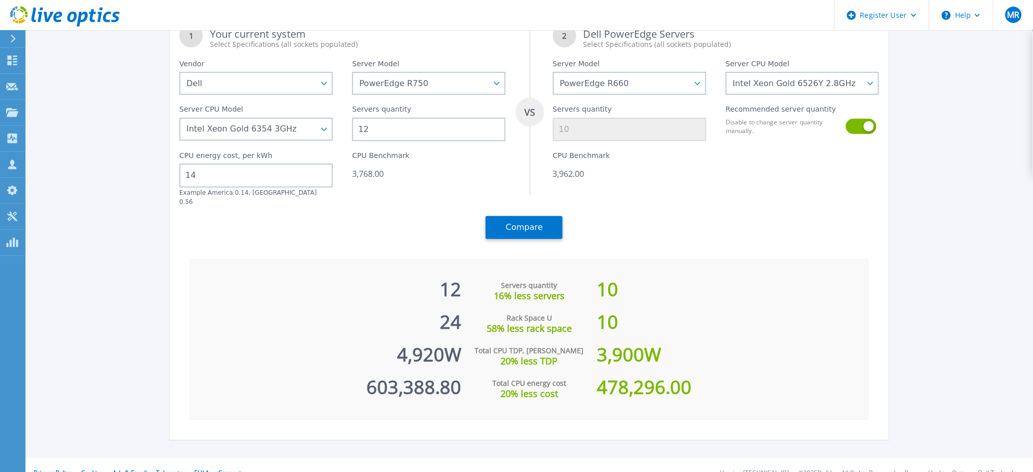
scroll to position [86, 0]
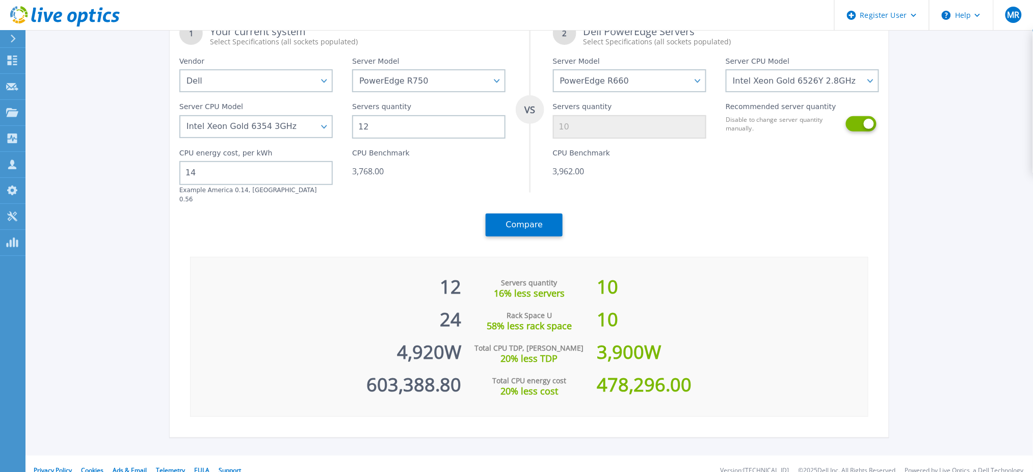
click at [868, 126] on button at bounding box center [860, 123] width 29 height 15
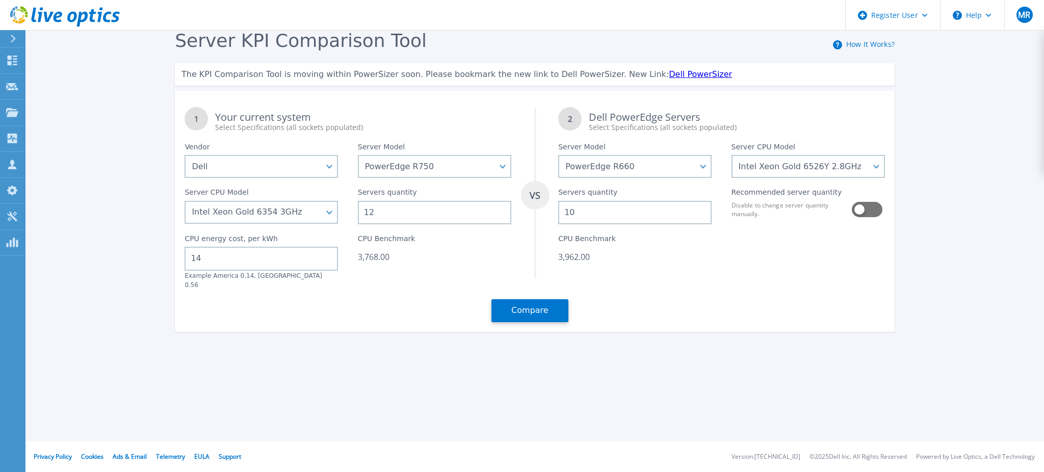
click at [625, 210] on input "10" at bounding box center [634, 212] width 153 height 23
drag, startPoint x: 588, startPoint y: 253, endPoint x: 554, endPoint y: 250, distance: 34.8
click at [554, 250] on div "CPU Benchmark 396.20" at bounding box center [635, 256] width 173 height 65
copy div "396.20"
click at [859, 211] on button at bounding box center [866, 209] width 29 height 15
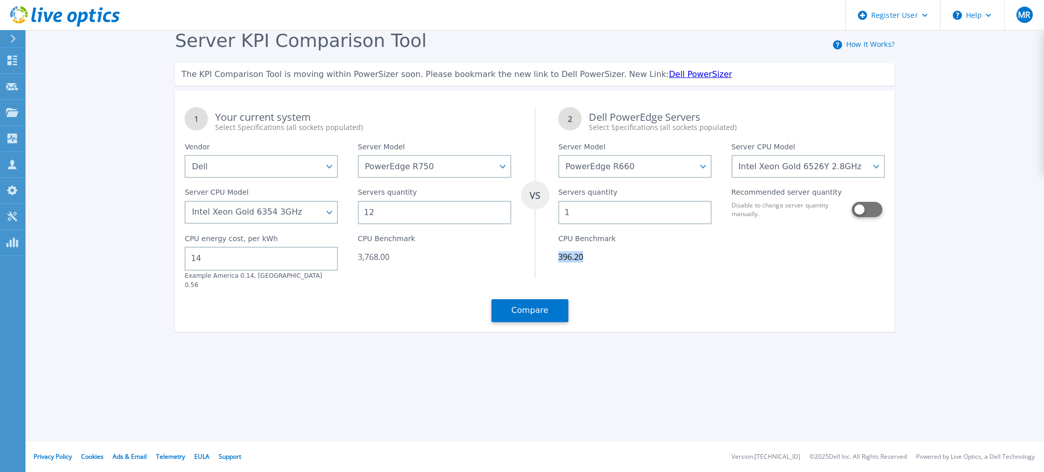
type input "10"
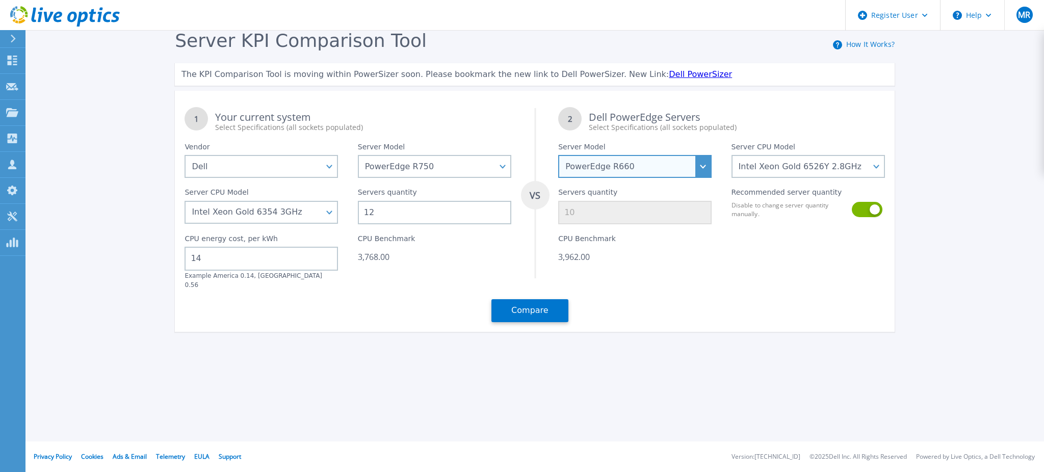
click at [699, 164] on select "PowerEdge C6520 PowerEdge C6525 PowerEdge HS5610 PowerEdge HS5620 PowerEdge R24…" at bounding box center [634, 166] width 153 height 23
click at [824, 260] on div at bounding box center [807, 256] width 173 height 65
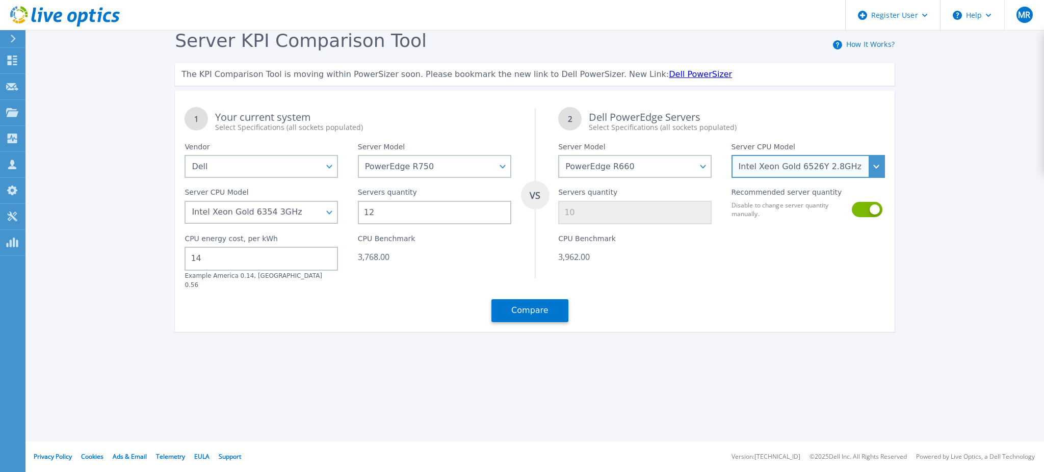
click at [833, 171] on select "Intel Xeon Gold 6414U 2GHz Intel Xeon Gold 6430 2.1GHz Intel Xeon Gold 6454S 2.…" at bounding box center [808, 166] width 153 height 23
select select "335316"
click at [732, 155] on select "Intel Xeon Gold 6414U 2GHz Intel Xeon Gold 6430 2.1GHz Intel Xeon Gold 6454S 2.…" at bounding box center [808, 166] width 153 height 23
type input "9"
click at [811, 158] on select "Intel Xeon Gold 6414U 2GHz Intel Xeon Gold 6430 2.1GHz Intel Xeon Gold 6454S 2.…" at bounding box center [808, 166] width 153 height 23
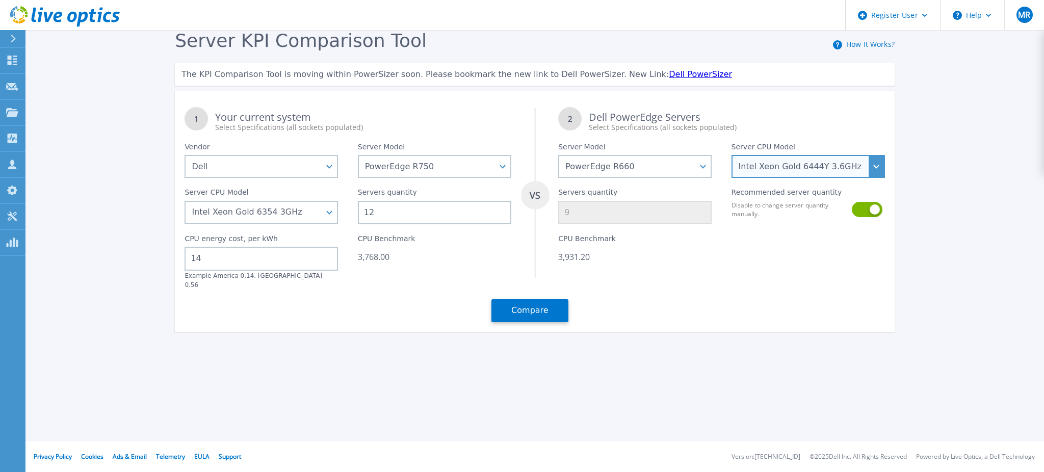
select select "335311"
click at [732, 155] on select "Intel Xeon Gold 6414U 2GHz Intel Xeon Gold 6430 2.1GHz Intel Xeon Gold 6454S 2.…" at bounding box center [808, 166] width 153 height 23
type input "17"
click at [801, 166] on select "Intel Xeon Gold 6414U 2GHz Intel Xeon Gold 6430 2.1GHz Intel Xeon Gold 6454S 2.…" at bounding box center [808, 166] width 153 height 23
select select "335309"
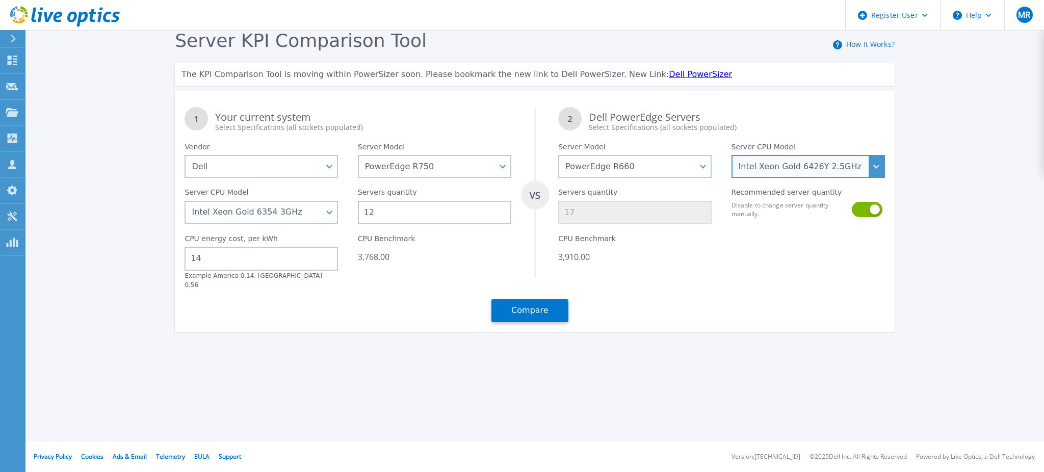
click at [732, 155] on select "Intel Xeon Gold 6414U 2GHz Intel Xeon Gold 6430 2.1GHz Intel Xeon Gold 6454S 2.…" at bounding box center [808, 166] width 153 height 23
type input "11"
click at [810, 162] on select "Intel Xeon Gold 6414U 2GHz Intel Xeon Gold 6430 2.1GHz Intel Xeon Gold 6454S 2.…" at bounding box center [808, 166] width 153 height 23
click at [732, 155] on select "Intel Xeon Gold 6414U 2GHz Intel Xeon Gold 6430 2.1GHz Intel Xeon Gold 6454S 2.…" at bounding box center [808, 166] width 153 height 23
click at [797, 165] on select "Intel Xeon Gold 6414U 2GHz Intel Xeon Gold 6430 2.1GHz Intel Xeon Gold 6454S 2.…" at bounding box center [808, 166] width 153 height 23
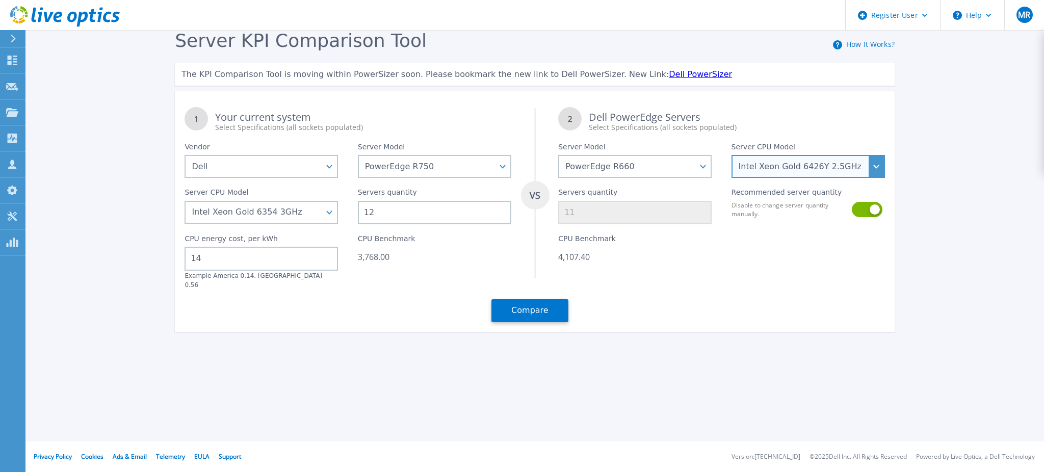
select select "335316"
click at [732, 155] on select "Intel Xeon Gold 6414U 2GHz Intel Xeon Gold 6430 2.1GHz Intel Xeon Gold 6454S 2.…" at bounding box center [808, 166] width 153 height 23
type input "9"
click at [869, 164] on select "Intel Xeon Gold 6414U 2GHz Intel Xeon Gold 6430 2.1GHz Intel Xeon Gold 6454S 2.…" at bounding box center [808, 166] width 153 height 23
select select "336934"
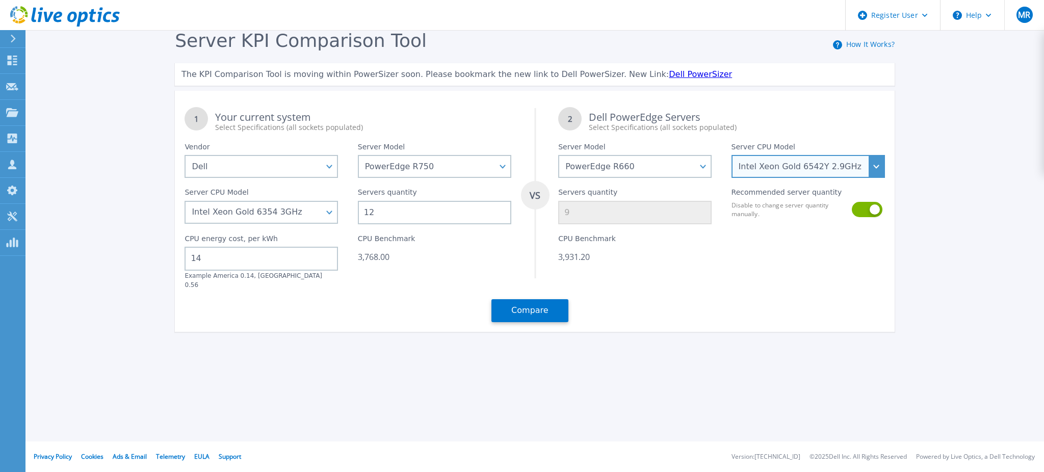
click at [732, 155] on select "Intel Xeon Gold 6414U 2GHz Intel Xeon Gold 6430 2.1GHz Intel Xeon Gold 6454S 2.…" at bounding box center [808, 166] width 153 height 23
click at [875, 211] on button at bounding box center [866, 209] width 29 height 15
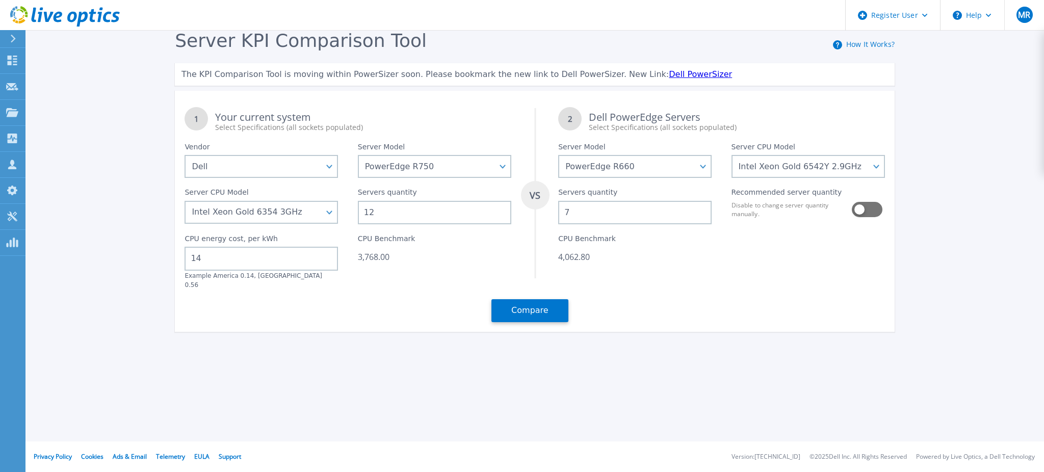
drag, startPoint x: 649, startPoint y: 206, endPoint x: 535, endPoint y: 197, distance: 114.1
click at [535, 197] on div "1 Your current system Select Specifications (all sockets populated) VS 2 Dell P…" at bounding box center [535, 214] width 720 height 235
drag, startPoint x: 586, startPoint y: 253, endPoint x: 557, endPoint y: 256, distance: 29.7
click at [557, 256] on div "CPU Benchmark 580.40" at bounding box center [635, 256] width 173 height 65
copy div "580.40"
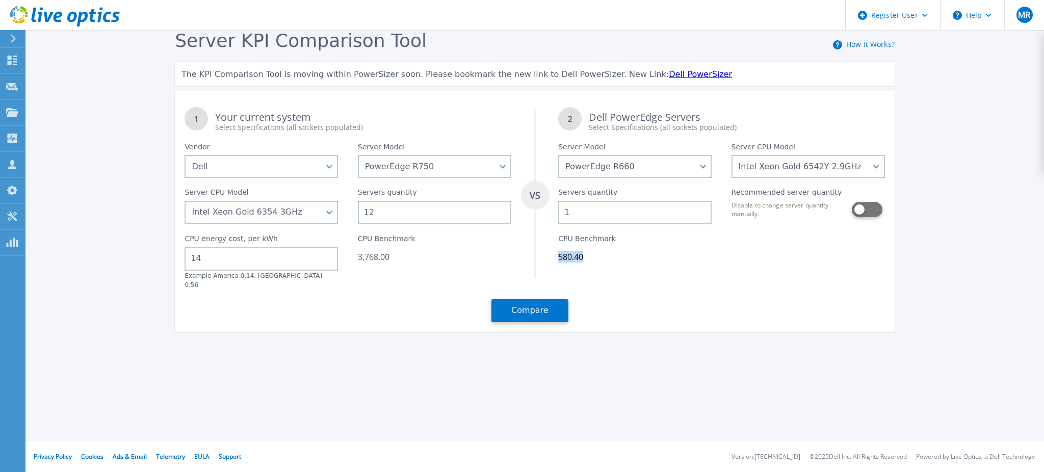
click at [863, 211] on button at bounding box center [866, 209] width 29 height 15
type input "7"
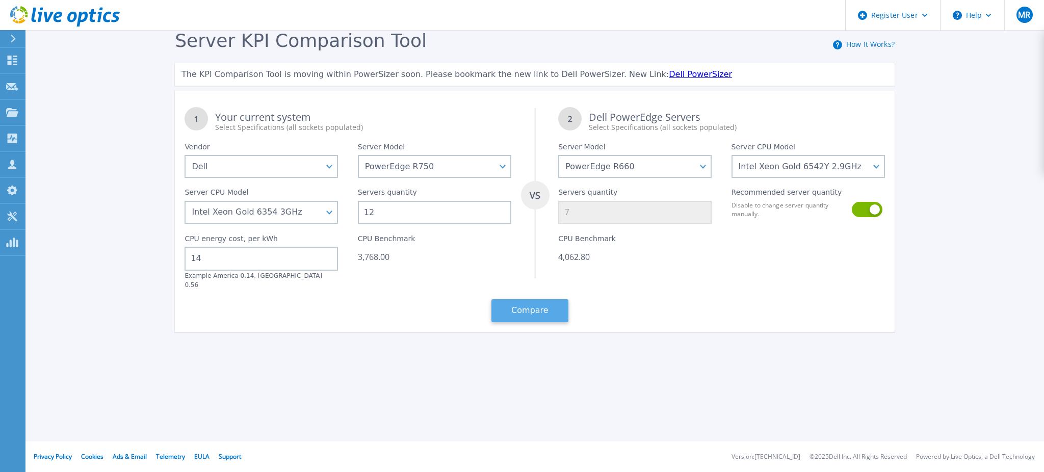
click at [550, 306] on button "Compare" at bounding box center [530, 310] width 77 height 23
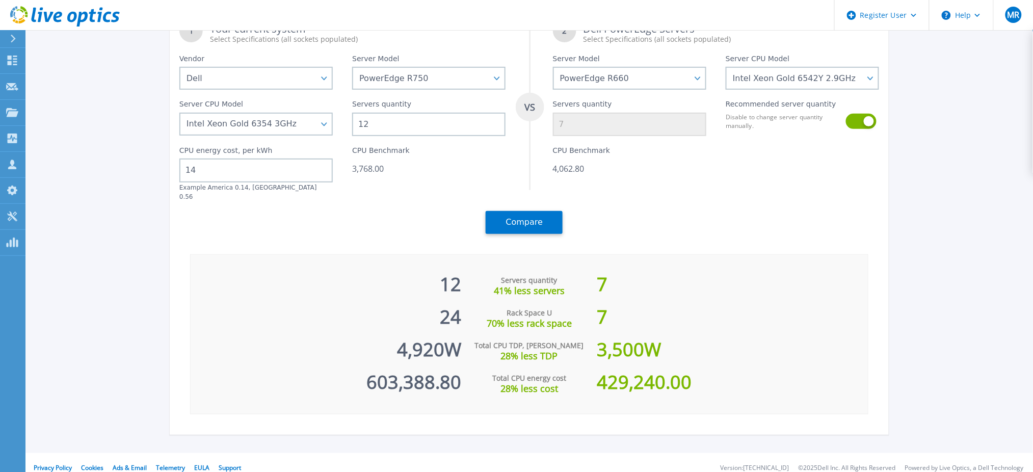
scroll to position [88, 0]
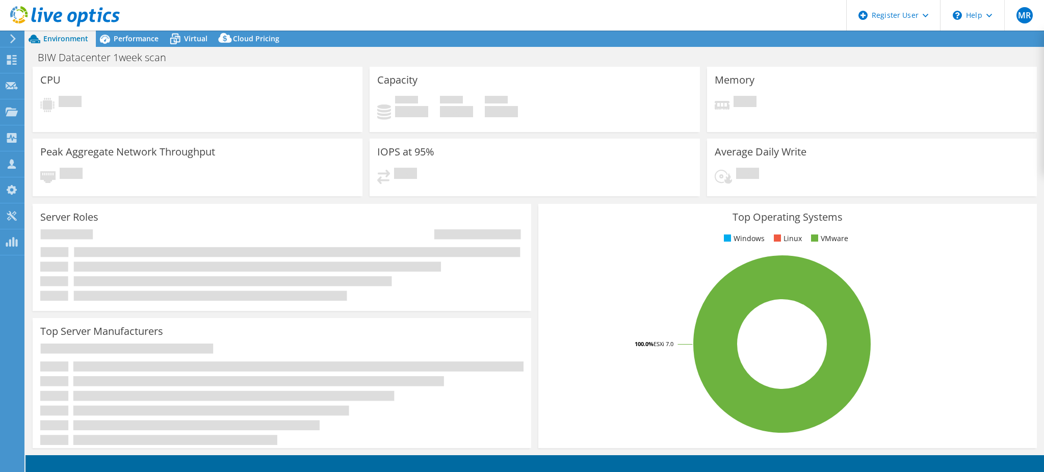
select select "USD"
